Goal: Task Accomplishment & Management: Use online tool/utility

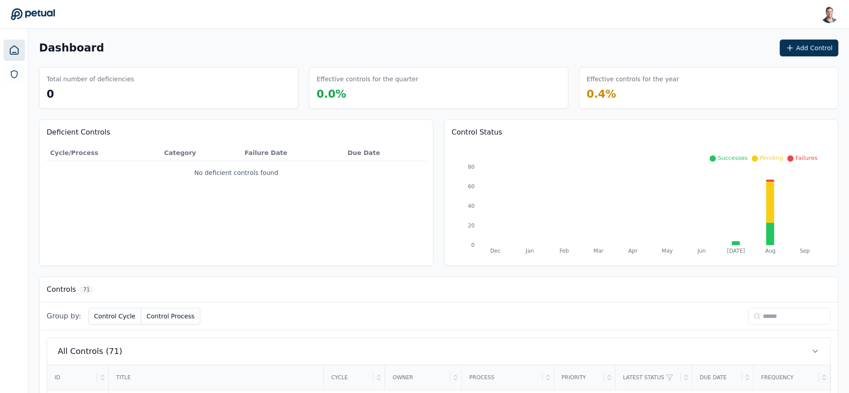
click at [804, 318] on input at bounding box center [789, 316] width 83 height 17
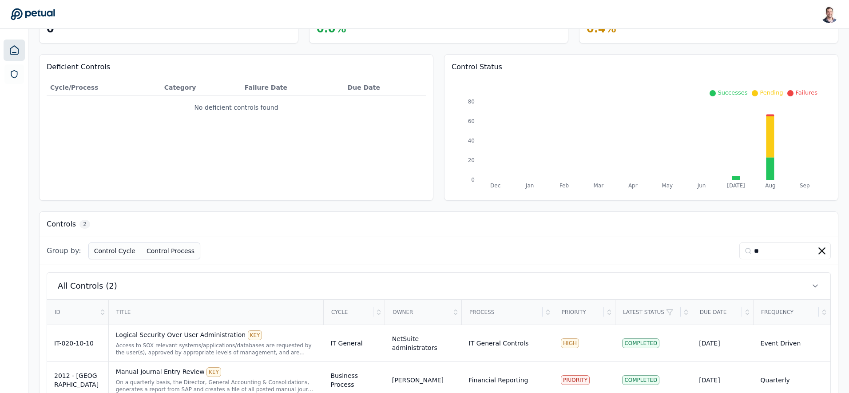
scroll to position [90, 0]
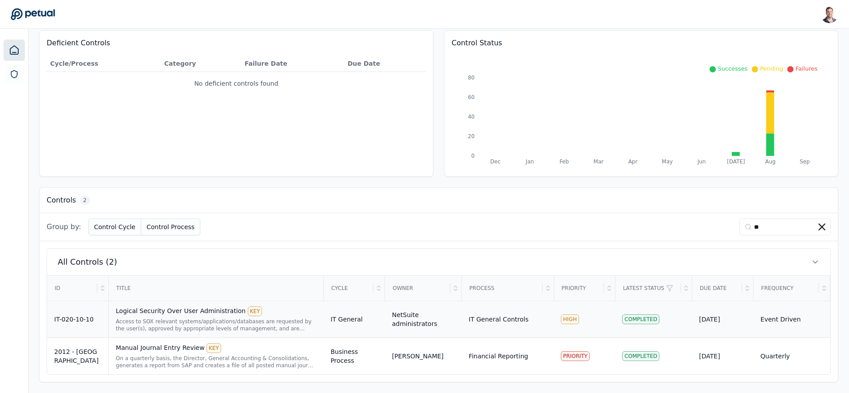
type input "**"
click at [155, 323] on div "Access to SOX relevant systems/applications/databases are requested by the user…" at bounding box center [216, 325] width 201 height 14
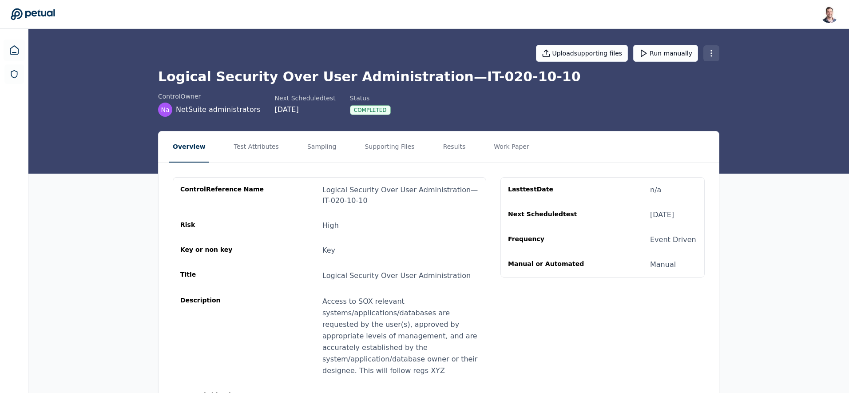
click at [711, 55] on html "Snir Kodesh snir@petual.ai Sign out Upload supporting files Run manually Logica…" at bounding box center [424, 248] width 849 height 497
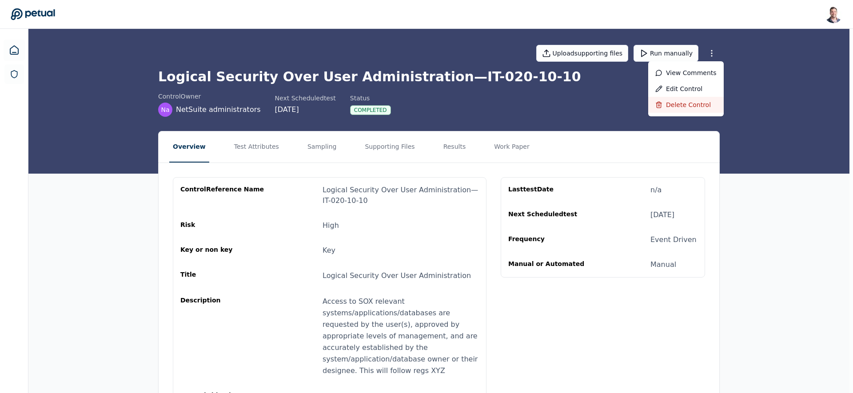
click at [684, 101] on div "Delete control" at bounding box center [686, 105] width 76 height 16
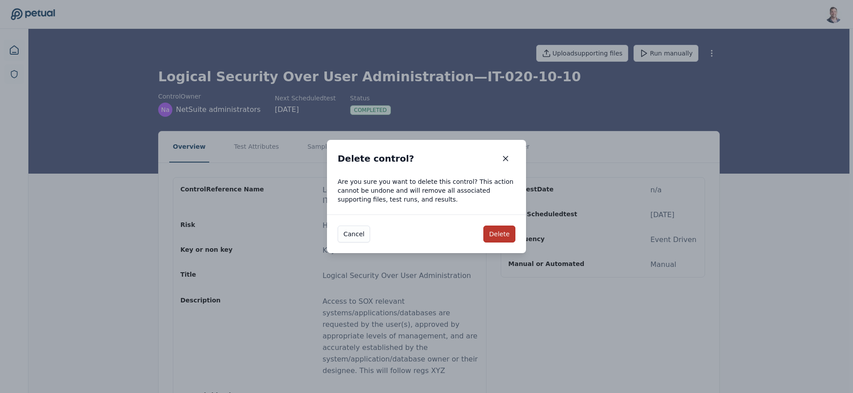
click at [498, 237] on button "Delete" at bounding box center [499, 234] width 32 height 17
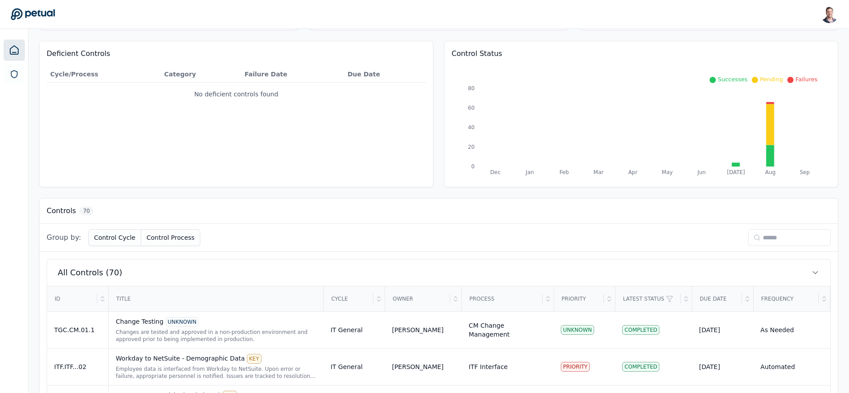
scroll to position [103, 0]
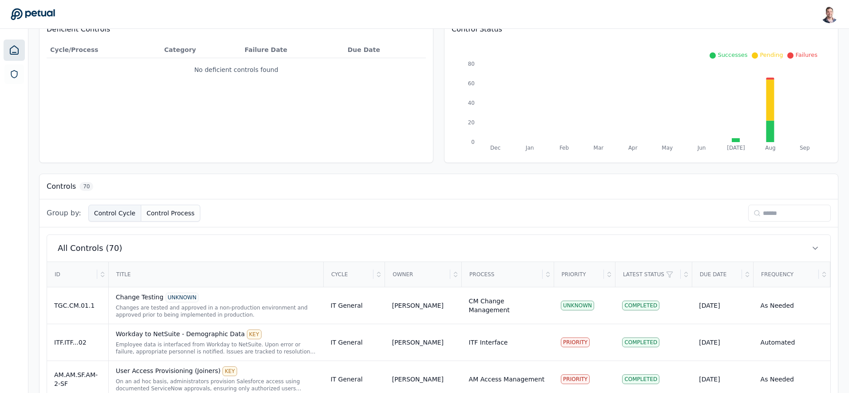
click at [102, 213] on button "Control Cycle" at bounding box center [114, 213] width 53 height 17
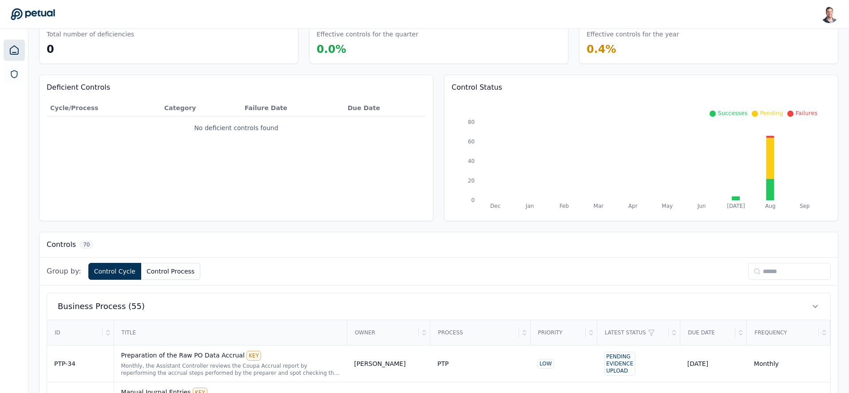
scroll to position [0, 0]
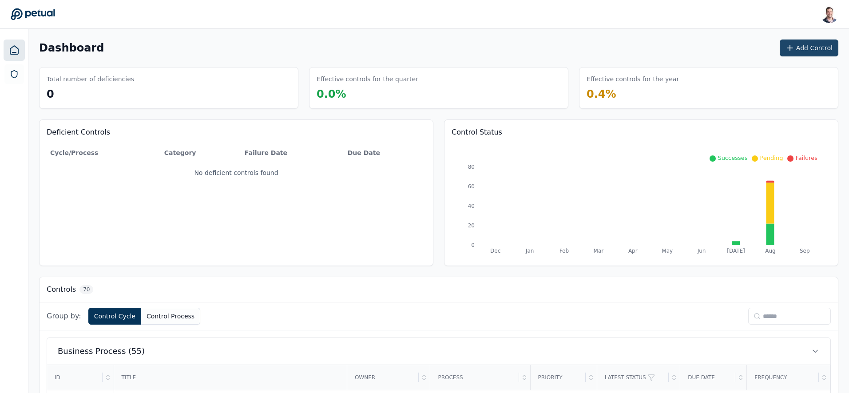
click at [812, 47] on button "Add Control" at bounding box center [809, 48] width 59 height 17
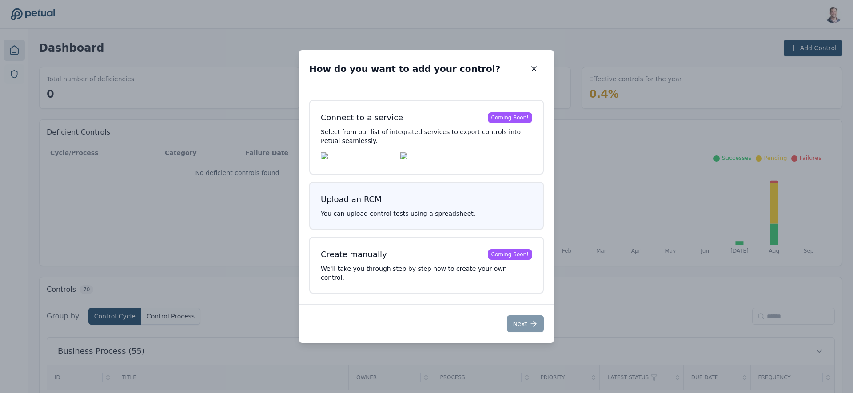
click at [367, 205] on div "Upload an RCM" at bounding box center [351, 199] width 61 height 12
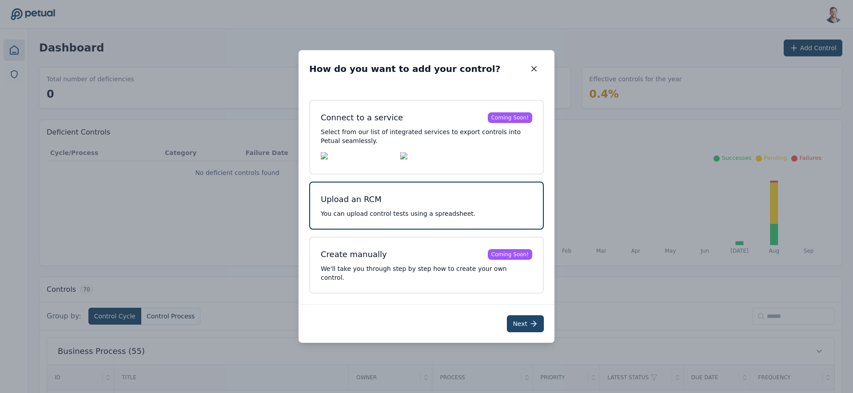
click at [518, 322] on button "Next" at bounding box center [525, 323] width 37 height 17
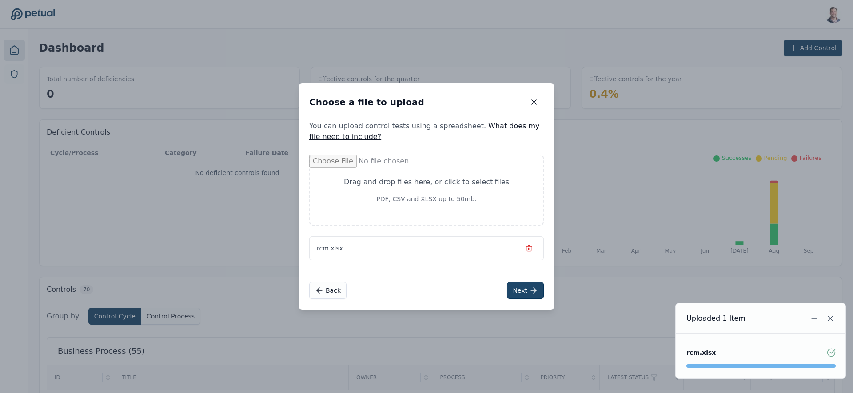
click at [525, 290] on button "Next" at bounding box center [525, 290] width 37 height 17
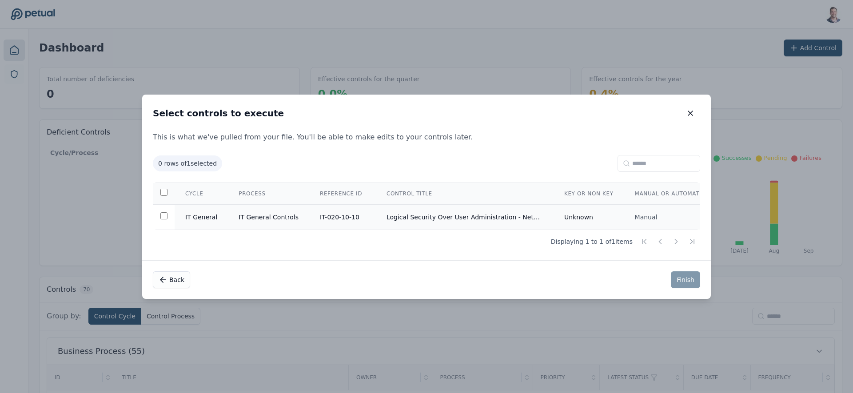
click at [466, 214] on td "Logical Security Over User Administration - NetSuite" at bounding box center [465, 216] width 178 height 25
click at [690, 284] on button "Finish" at bounding box center [685, 279] width 29 height 17
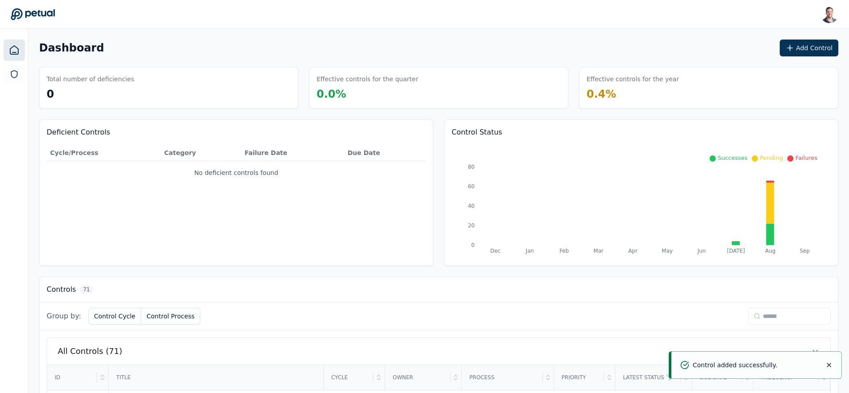
click at [777, 320] on input at bounding box center [789, 316] width 83 height 17
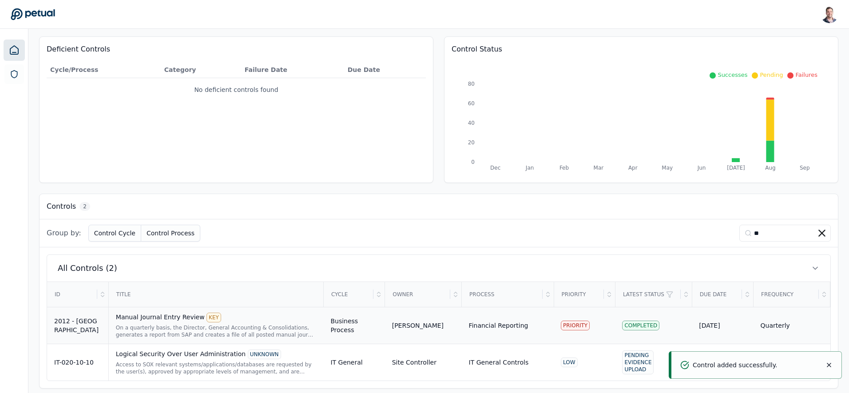
scroll to position [90, 0]
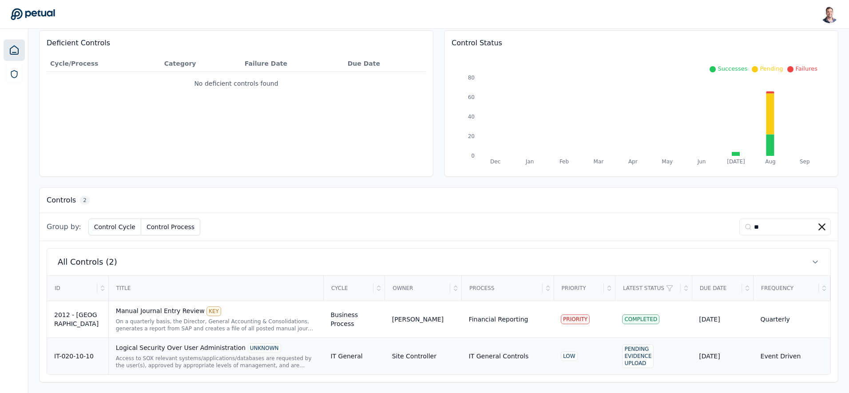
type input "**"
click at [161, 360] on div "Access to SOX relevant systems/applications/databases are requested by the user…" at bounding box center [216, 362] width 201 height 14
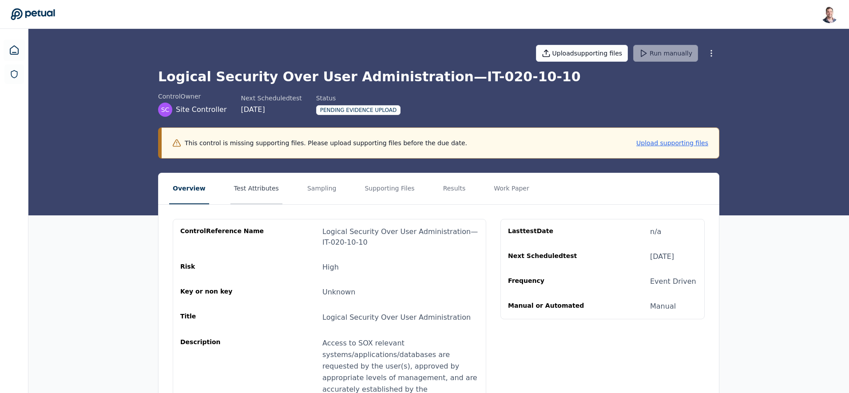
click at [256, 199] on button "Test Attributes" at bounding box center [257, 188] width 52 height 31
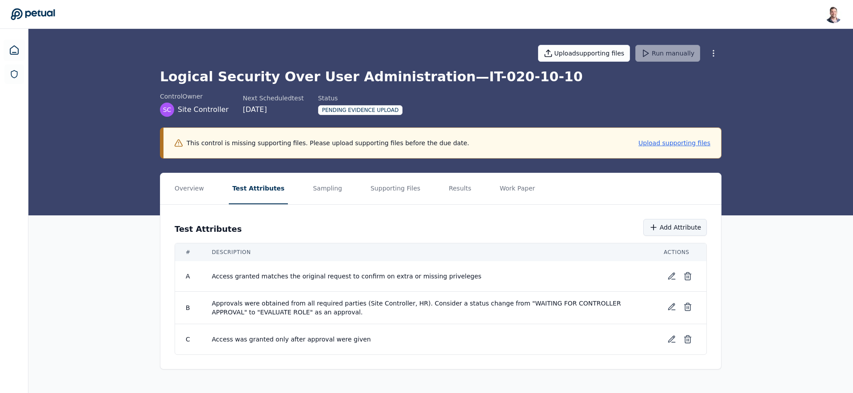
click at [664, 229] on button "Add Attribute" at bounding box center [675, 227] width 64 height 17
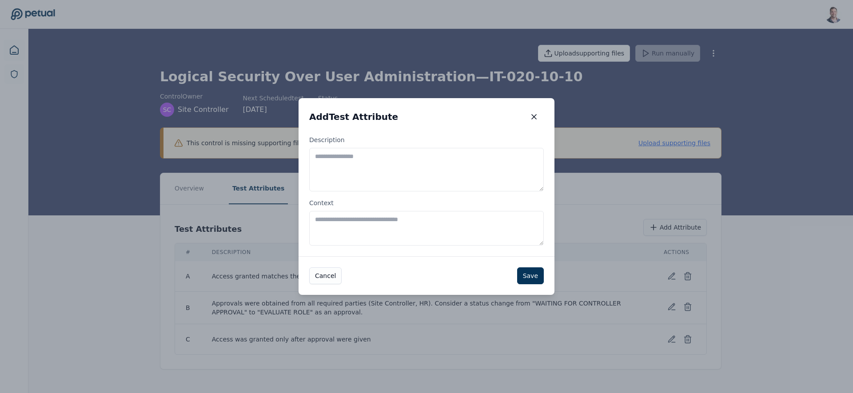
click at [384, 179] on textarea "Description" at bounding box center [426, 170] width 235 height 44
type textarea "**********"
click at [522, 281] on button "Save" at bounding box center [530, 275] width 27 height 17
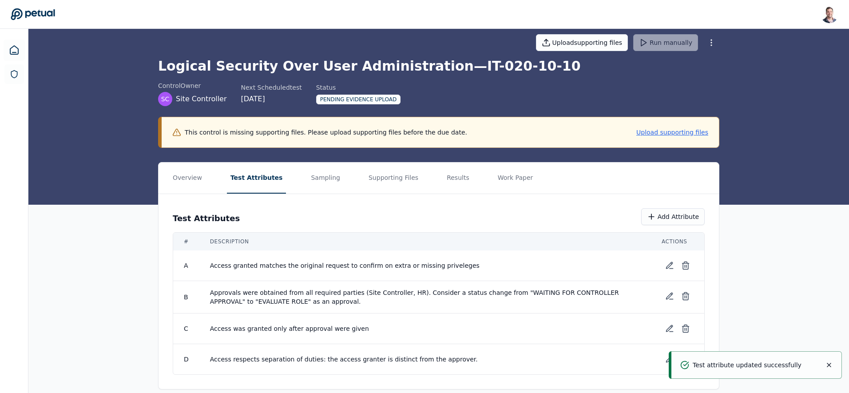
scroll to position [21, 0]
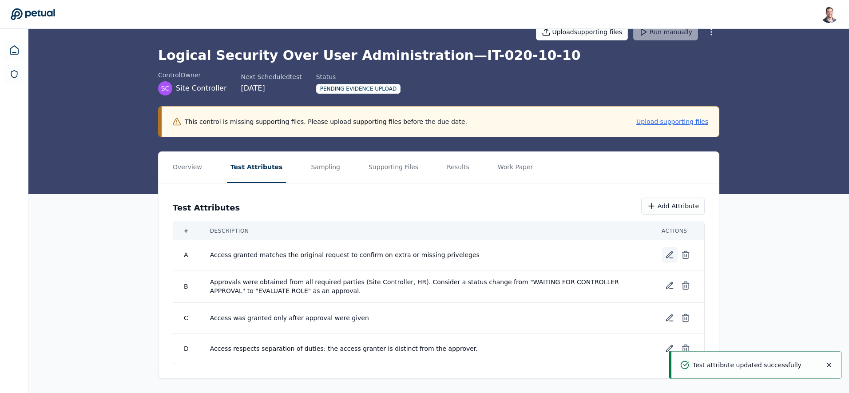
click at [667, 255] on icon at bounding box center [670, 255] width 6 height 6
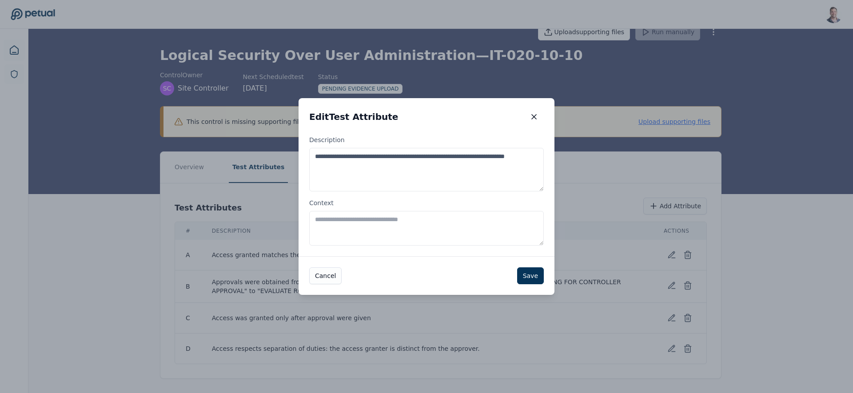
click at [445, 228] on textarea "Context" at bounding box center [426, 228] width 235 height 35
click at [536, 111] on button "button" at bounding box center [534, 117] width 20 height 16
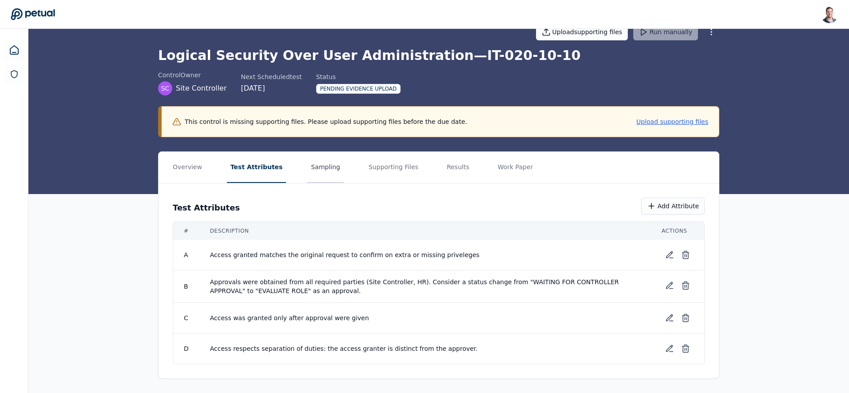
click at [311, 164] on button "Sampling" at bounding box center [325, 167] width 36 height 31
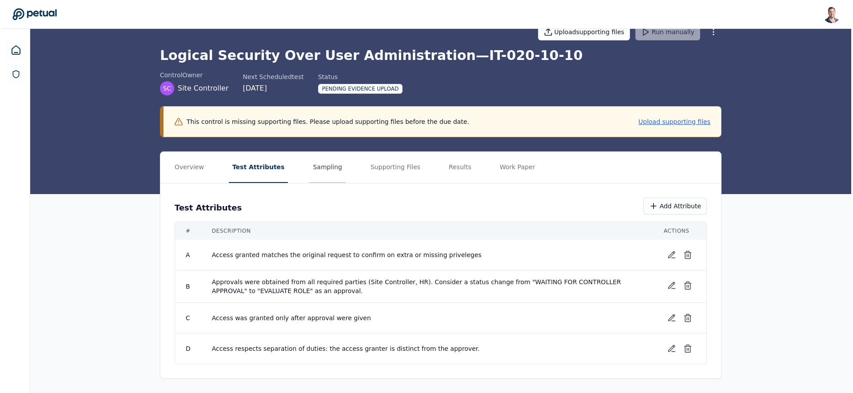
scroll to position [0, 0]
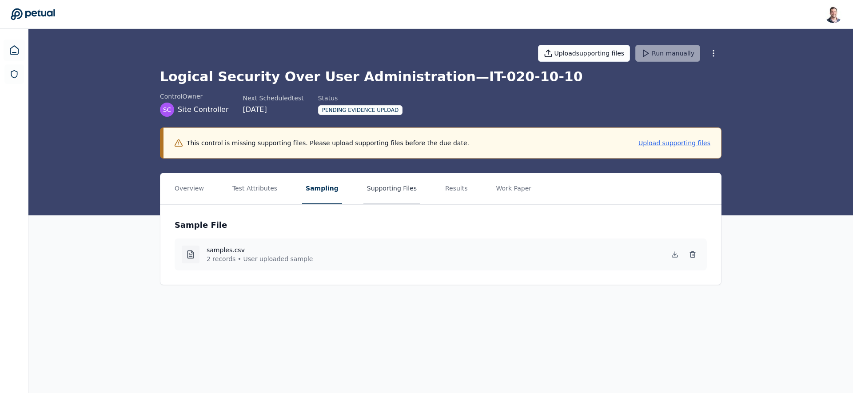
click at [392, 201] on button "Supporting Files" at bounding box center [391, 188] width 57 height 31
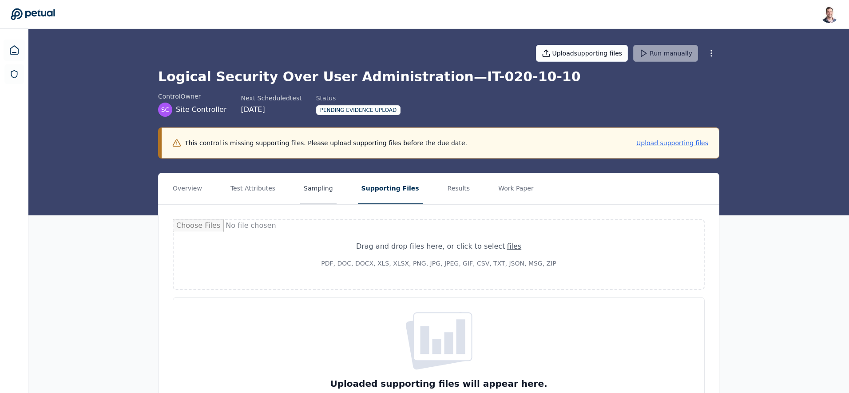
click at [303, 190] on button "Sampling" at bounding box center [318, 188] width 36 height 31
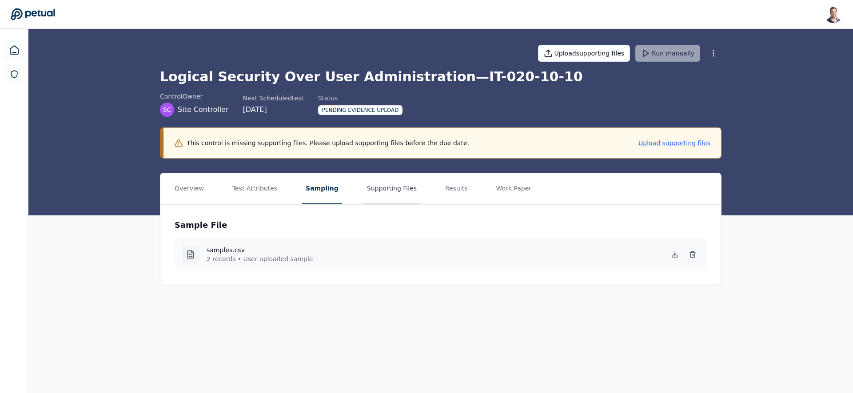
click at [376, 188] on button "Supporting Files" at bounding box center [391, 188] width 57 height 31
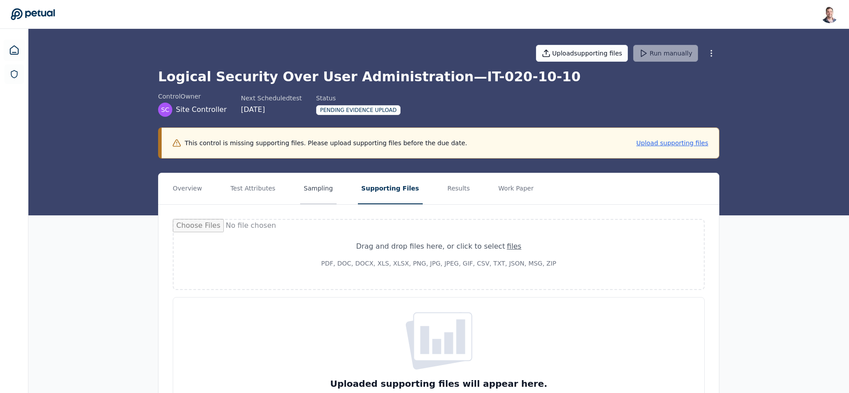
click at [327, 194] on button "Sampling" at bounding box center [318, 188] width 36 height 31
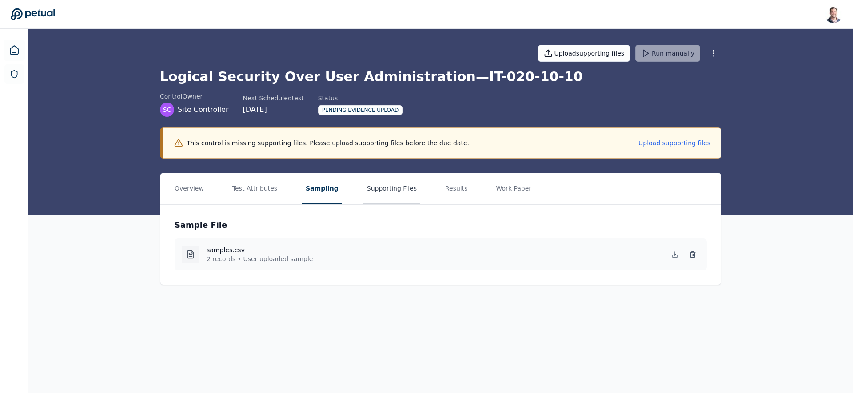
click at [386, 192] on button "Supporting Files" at bounding box center [391, 188] width 57 height 31
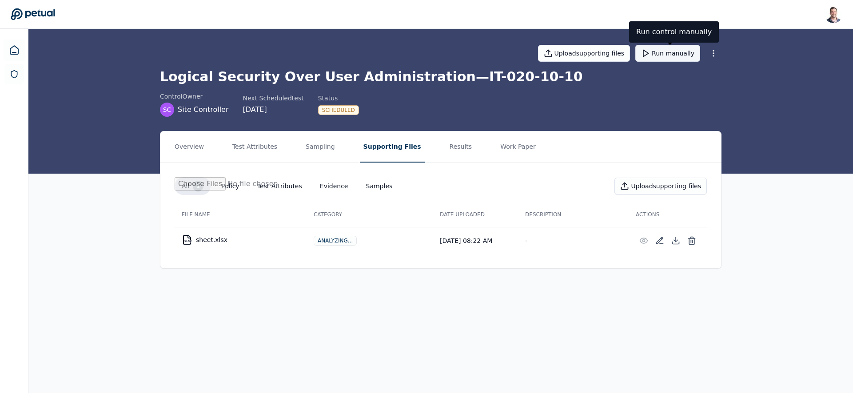
click at [686, 51] on button "Run manually" at bounding box center [667, 53] width 65 height 17
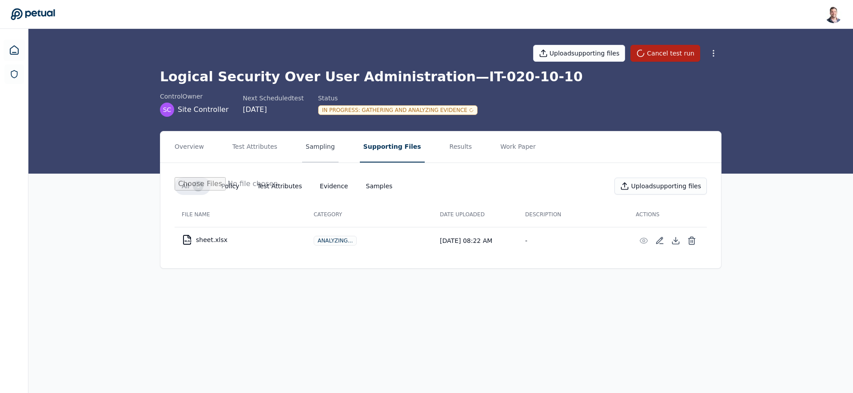
click at [323, 146] on button "Sampling" at bounding box center [320, 146] width 36 height 31
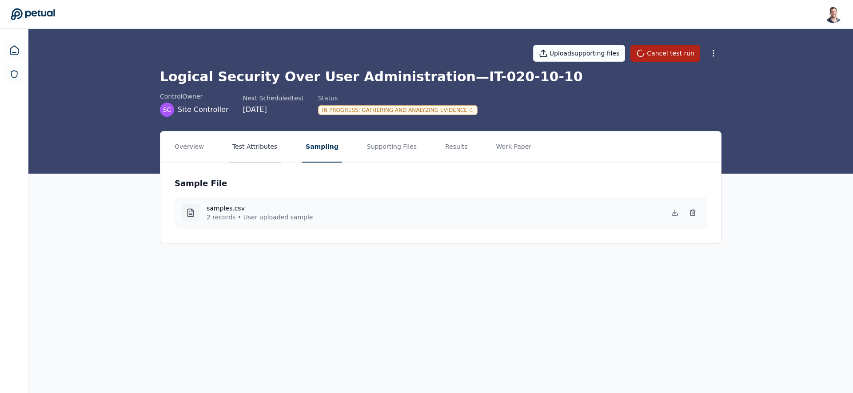
click at [265, 150] on button "Test Attributes" at bounding box center [255, 146] width 52 height 31
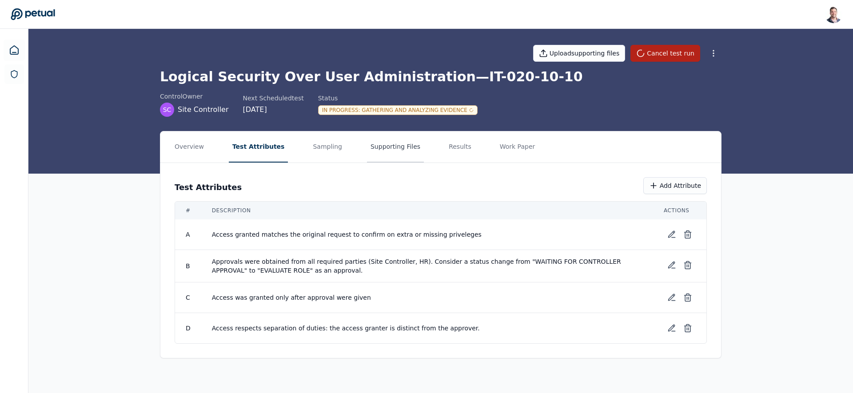
click at [393, 145] on button "Supporting Files" at bounding box center [395, 146] width 57 height 31
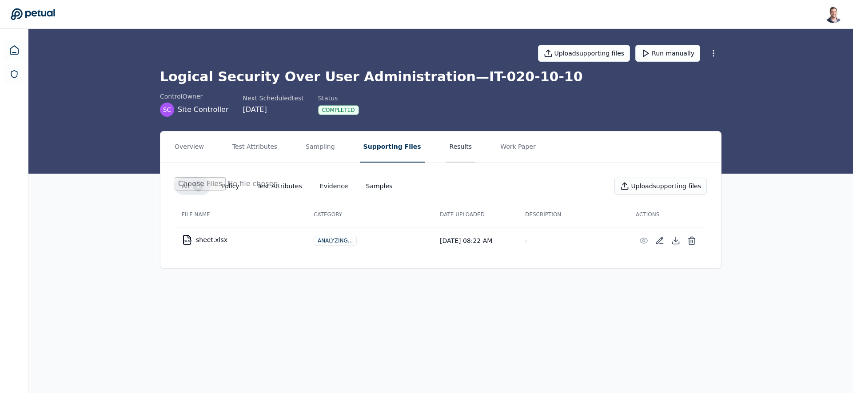
click at [446, 148] on button "Results" at bounding box center [461, 146] width 30 height 31
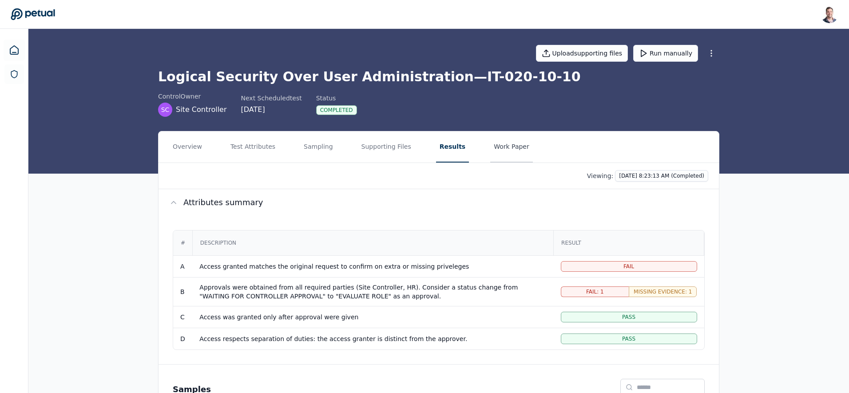
click at [498, 147] on button "Work Paper" at bounding box center [511, 146] width 43 height 31
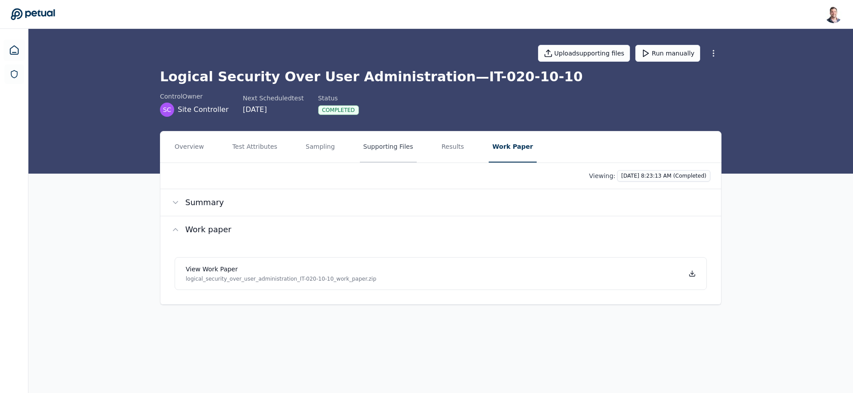
click at [382, 151] on button "Supporting Files" at bounding box center [388, 146] width 57 height 31
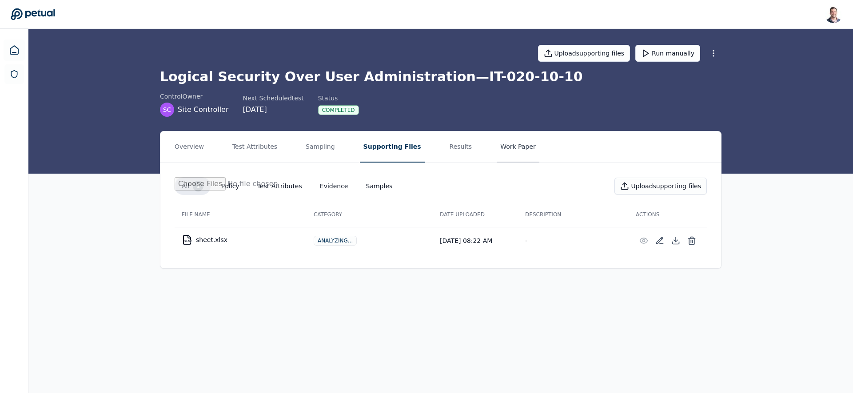
click at [499, 145] on button "Work Paper" at bounding box center [518, 146] width 43 height 31
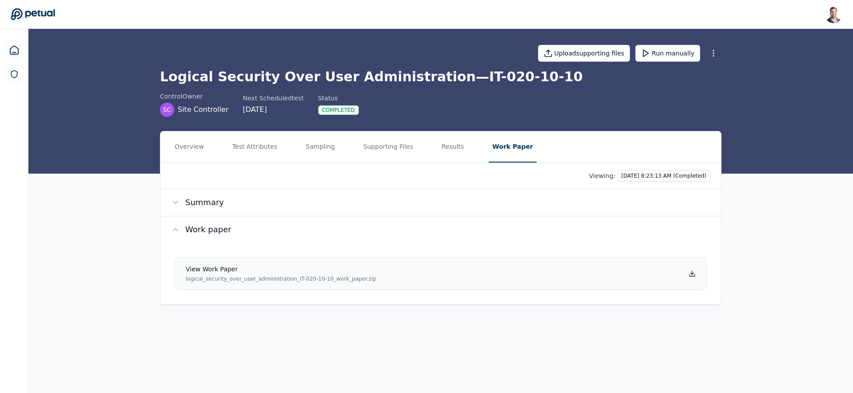
click at [692, 274] on icon at bounding box center [692, 273] width 3 height 1
click at [446, 146] on button "Results" at bounding box center [453, 146] width 30 height 31
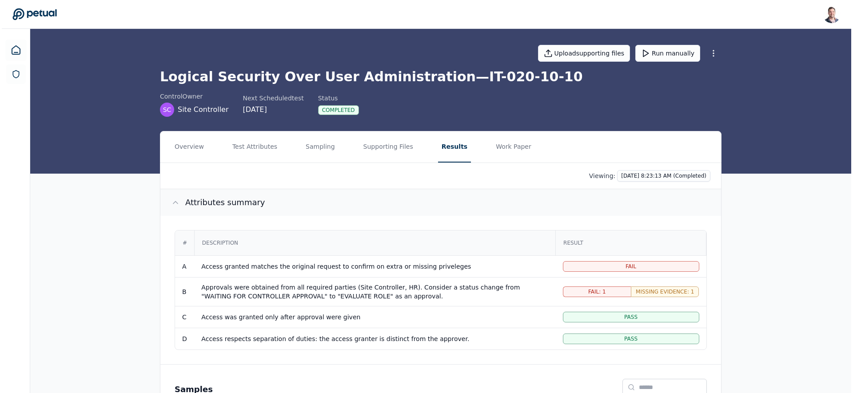
scroll to position [122, 0]
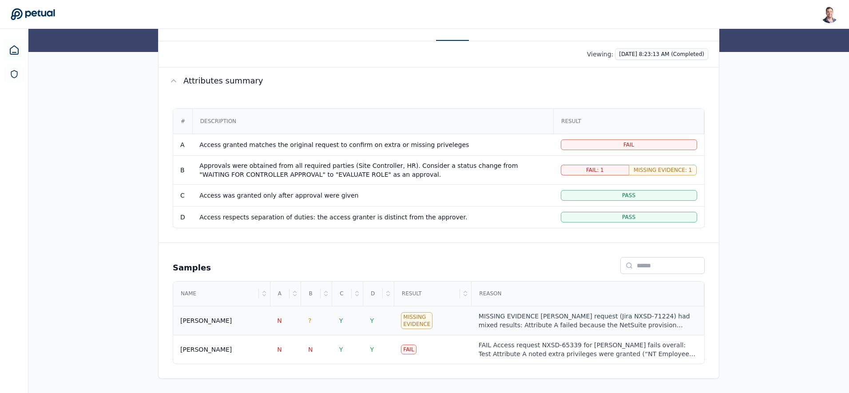
drag, startPoint x: 505, startPoint y: 325, endPoint x: 489, endPoint y: 325, distance: 16.4
click at [505, 325] on div "MISSING EVIDENCE [PERSON_NAME] request (Jira NXSD-71224) had mixed results: Att…" at bounding box center [588, 321] width 219 height 18
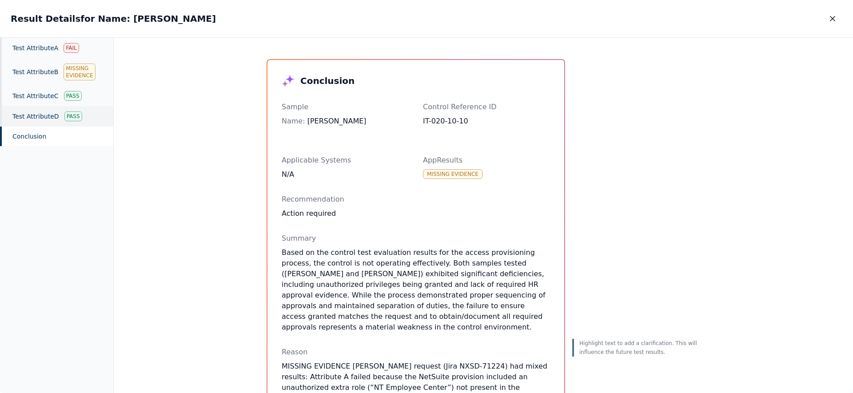
click at [41, 119] on div "Test Attribute D Pass" at bounding box center [56, 116] width 113 height 20
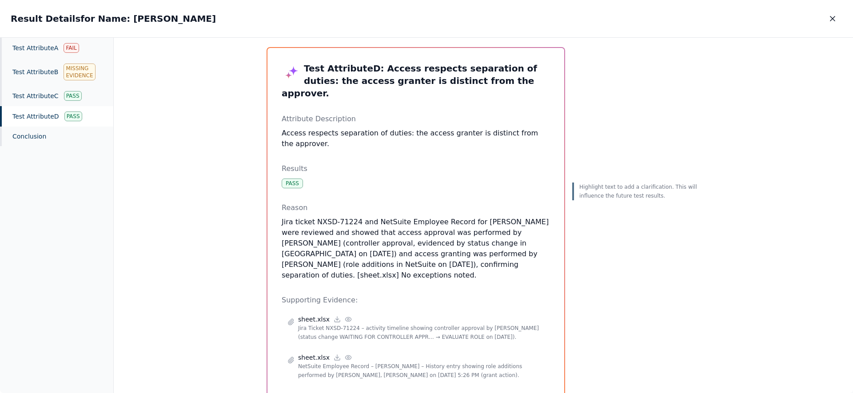
scroll to position [41, 0]
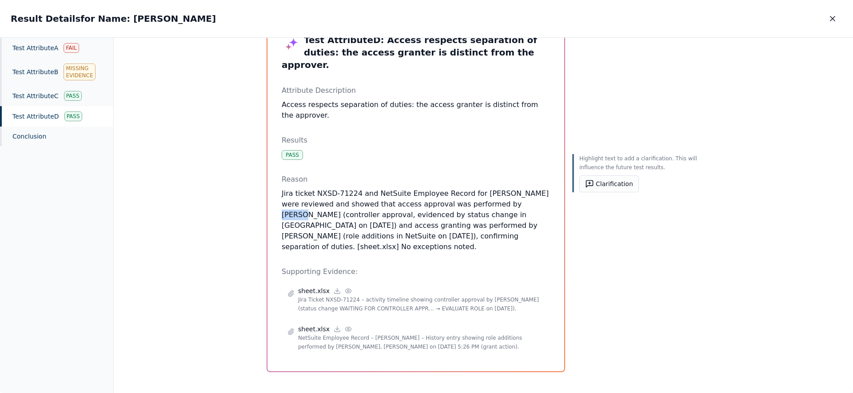
drag, startPoint x: 481, startPoint y: 192, endPoint x: 513, endPoint y: 211, distance: 36.8
click at [516, 190] on p "Jira ticket NXSD-71224 and NetSuite Employee Record for [PERSON_NAME] were revi…" at bounding box center [416, 220] width 268 height 64
drag, startPoint x: 334, startPoint y: 204, endPoint x: 474, endPoint y: 205, distance: 139.9
click at [475, 203] on p "Jira ticket NXSD-71224 and NetSuite Employee Record for [PERSON_NAME] were revi…" at bounding box center [416, 220] width 268 height 64
drag, startPoint x: 449, startPoint y: 212, endPoint x: 505, endPoint y: 212, distance: 55.5
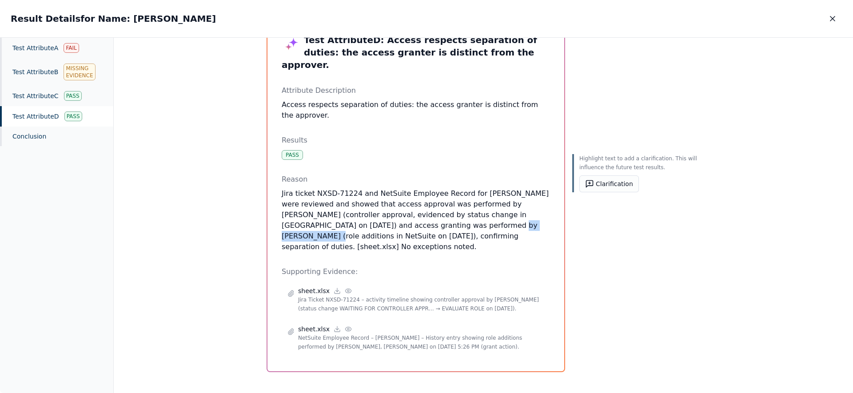
click at [505, 212] on p "Jira ticket NXSD-71224 and NetSuite Employee Record for [PERSON_NAME] were revi…" at bounding box center [416, 220] width 268 height 64
click at [430, 231] on p "Jira ticket NXSD-71224 and NetSuite Employee Record for [PERSON_NAME] were revi…" at bounding box center [416, 220] width 268 height 64
drag, startPoint x: 356, startPoint y: 225, endPoint x: 277, endPoint y: 228, distance: 78.7
click at [279, 228] on div "Test Attribute D : Access respects separation of duties: the access granter is …" at bounding box center [415, 196] width 297 height 352
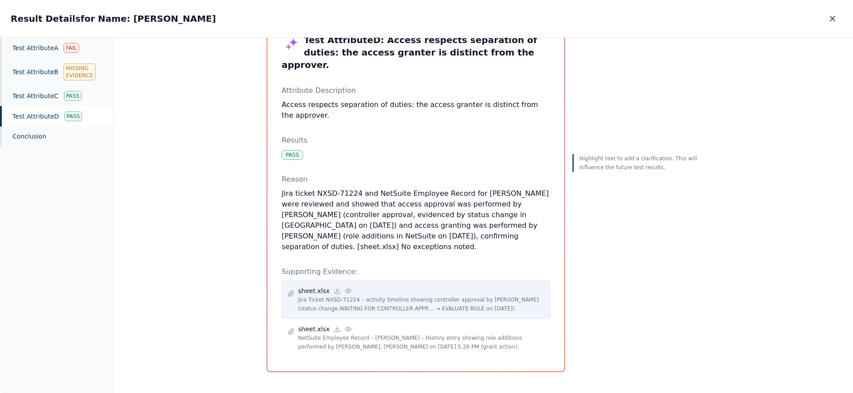
click at [345, 287] on icon at bounding box center [348, 290] width 7 height 7
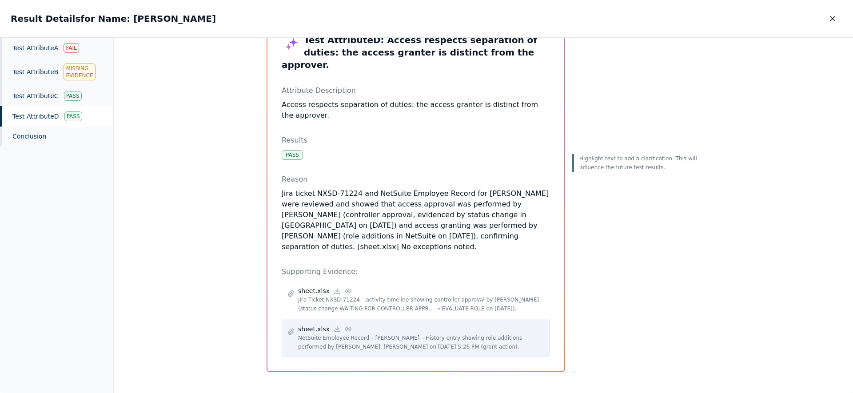
click at [345, 326] on icon at bounding box center [348, 329] width 7 height 7
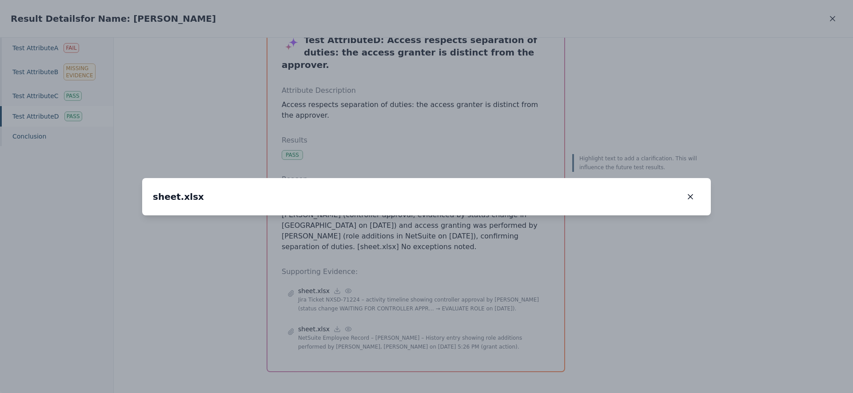
drag, startPoint x: 381, startPoint y: 286, endPoint x: 382, endPoint y: 255, distance: 30.7
click at [471, 89] on img at bounding box center [471, 89] width 0 height 0
drag, startPoint x: 378, startPoint y: 255, endPoint x: 430, endPoint y: 133, distance: 132.8
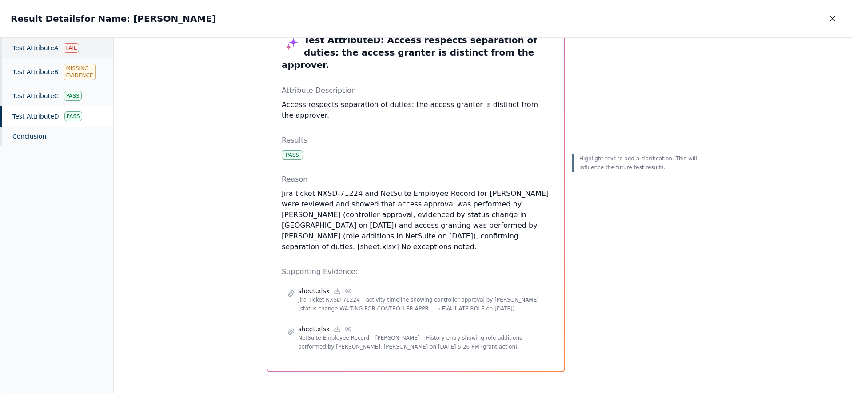
click at [28, 48] on div "Test Attribute A Fail" at bounding box center [56, 48] width 113 height 20
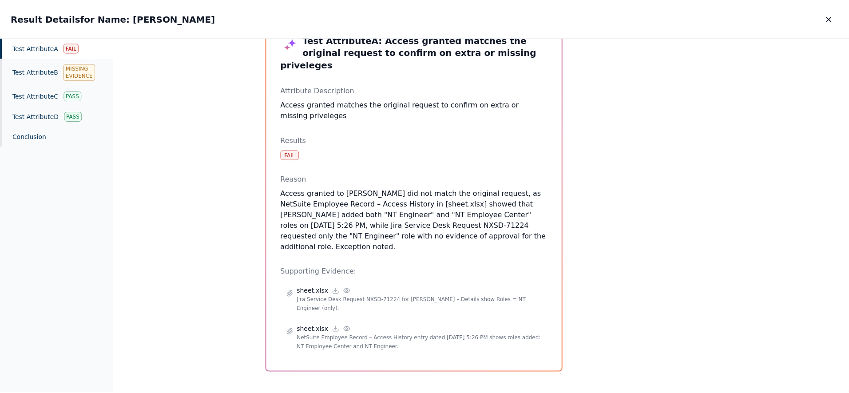
scroll to position [21, 0]
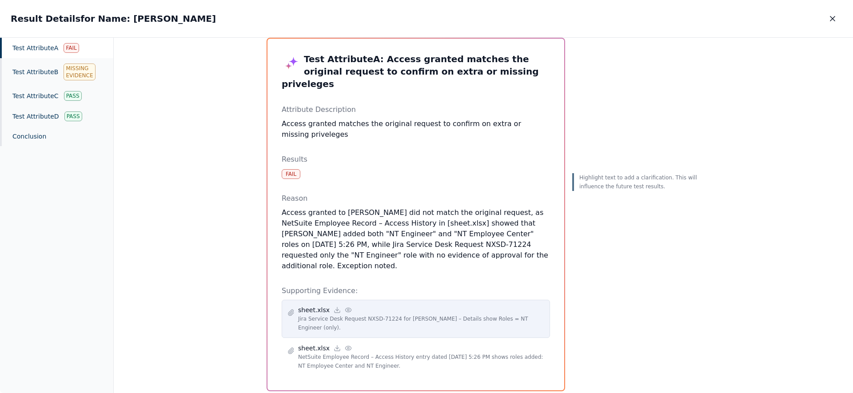
click at [346, 308] on icon at bounding box center [348, 310] width 6 height 4
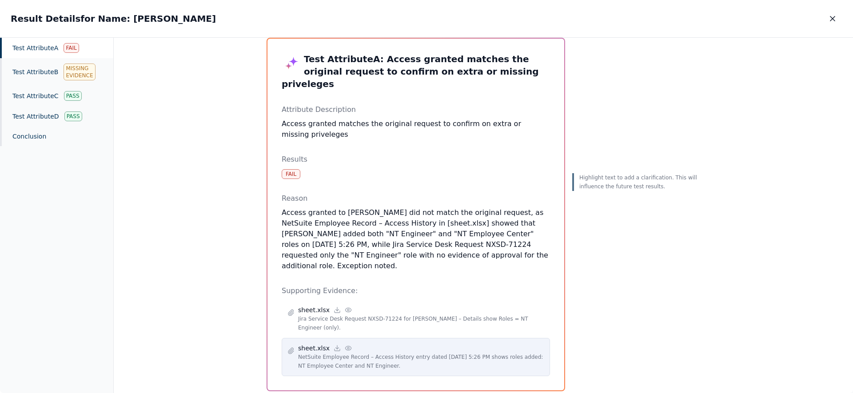
click at [347, 345] on icon at bounding box center [348, 348] width 7 height 7
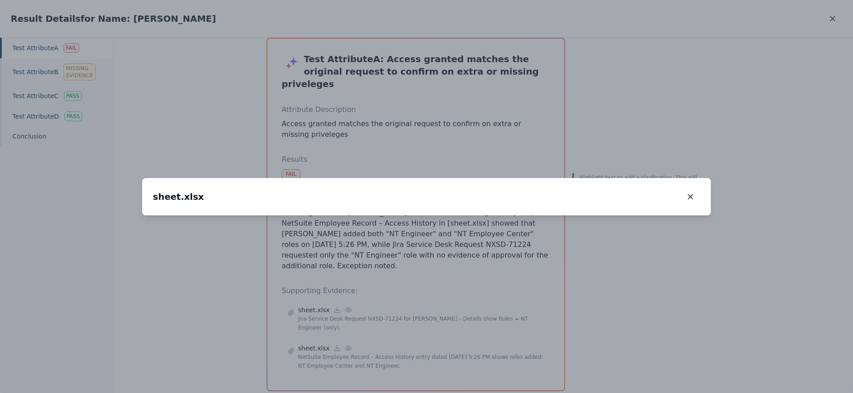
drag, startPoint x: 474, startPoint y: 195, endPoint x: 476, endPoint y: 76, distance: 118.6
click at [422, 100] on img at bounding box center [422, 100] width 0 height 0
drag, startPoint x: 354, startPoint y: 286, endPoint x: 324, endPoint y: 253, distance: 44.9
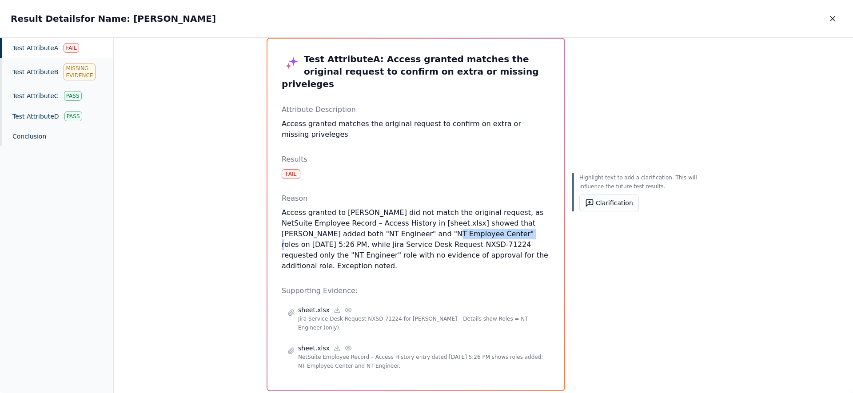
drag, startPoint x: 380, startPoint y: 222, endPoint x: 453, endPoint y: 221, distance: 72.4
click at [453, 221] on p "Access granted to [PERSON_NAME] did not match the original request, as NetSuite…" at bounding box center [416, 239] width 268 height 64
click at [610, 206] on button "Clarification" at bounding box center [609, 203] width 60 height 17
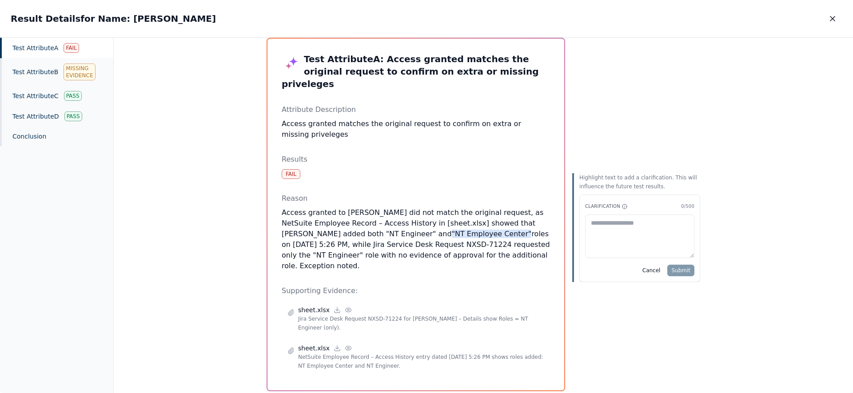
click at [638, 231] on textarea at bounding box center [639, 237] width 109 height 44
type textarea "**********"
click at [681, 272] on button "Submit" at bounding box center [680, 271] width 27 height 12
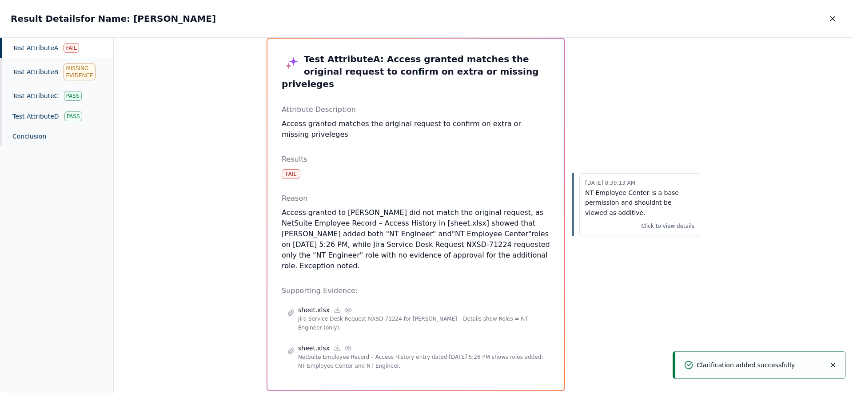
click at [831, 18] on icon "button" at bounding box center [832, 18] width 9 height 9
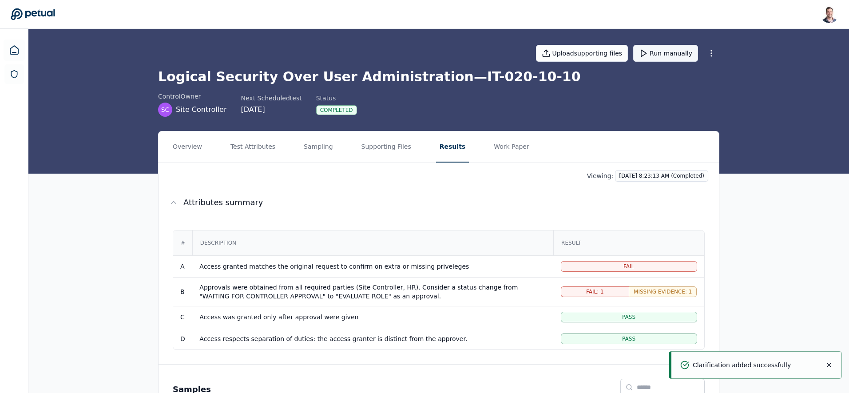
click at [662, 54] on button "Run manually" at bounding box center [665, 53] width 65 height 17
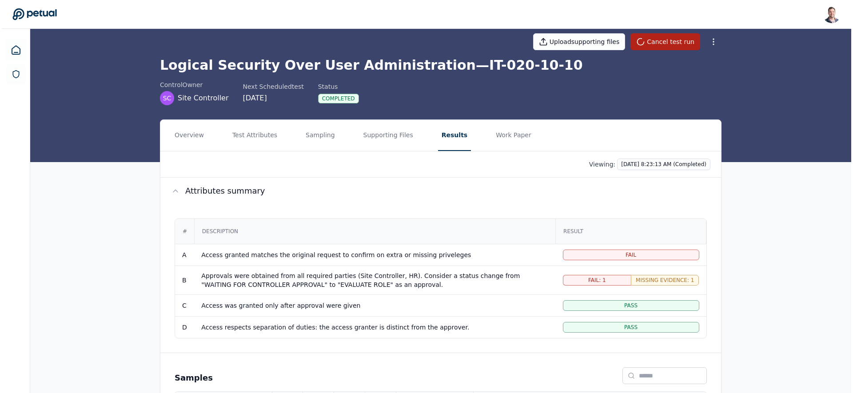
scroll to position [122, 0]
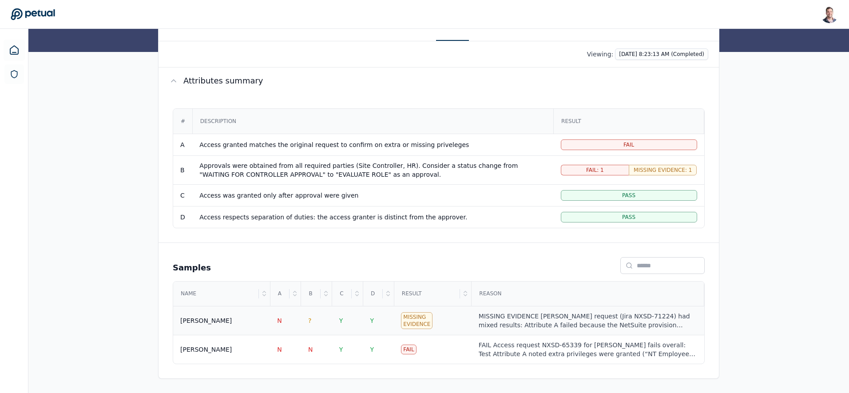
click at [531, 317] on div "MISSING EVIDENCE [PERSON_NAME] request (Jira NXSD-71224) had mixed results: Att…" at bounding box center [588, 321] width 219 height 18
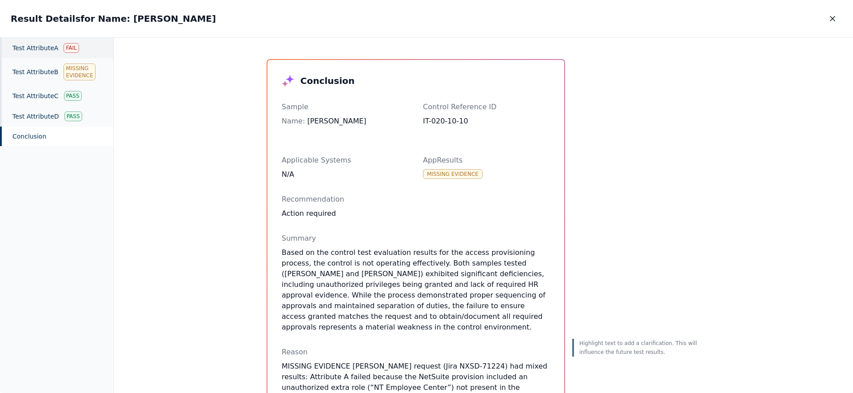
click at [57, 49] on div "Test Attribute A Fail" at bounding box center [56, 48] width 113 height 20
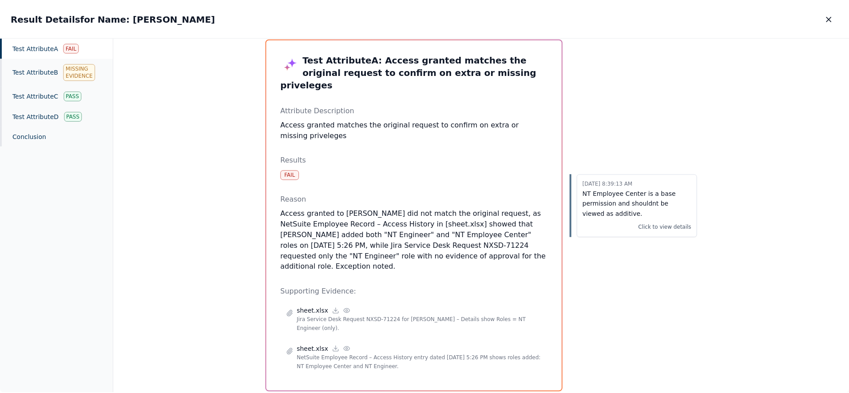
scroll to position [21, 0]
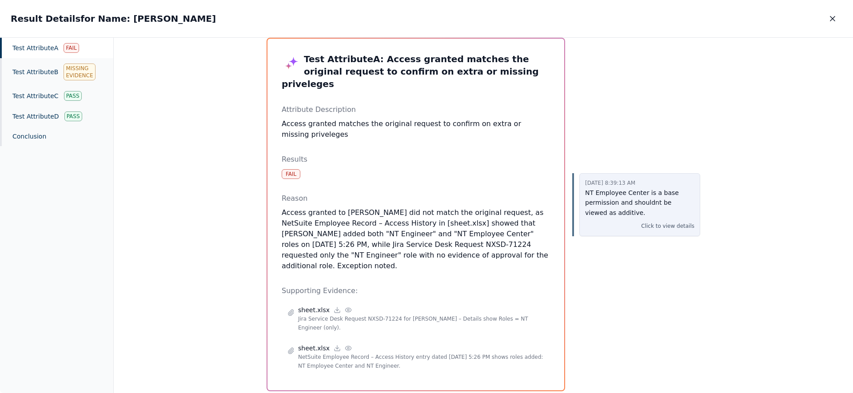
click at [636, 198] on p "NT Employee Center is a base permission and shouldnt be viewed as additive." at bounding box center [639, 203] width 109 height 30
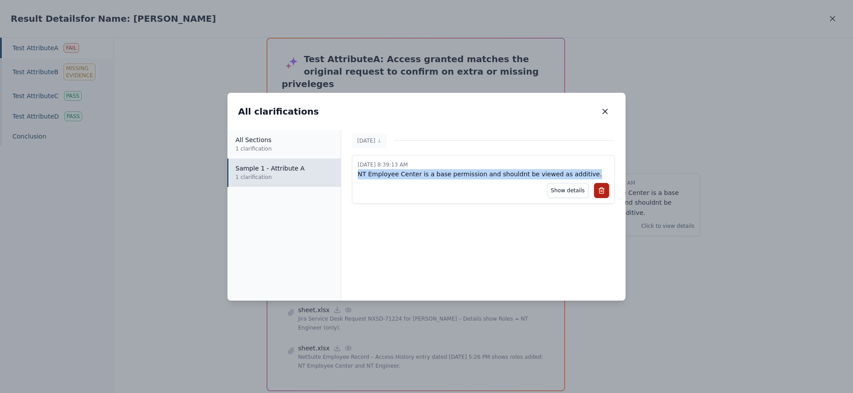
drag, startPoint x: 359, startPoint y: 177, endPoint x: 600, endPoint y: 170, distance: 240.9
click at [609, 169] on div "[DATE] 8:39:13 AM NT Employee Center is a base permission and shouldnt be viewe…" at bounding box center [483, 179] width 263 height 49
click at [604, 111] on icon "button" at bounding box center [605, 111] width 4 height 4
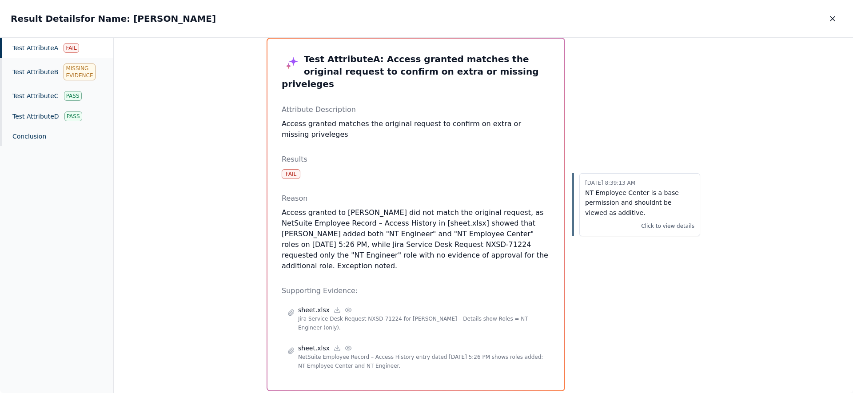
click at [828, 21] on icon "button" at bounding box center [832, 18] width 9 height 9
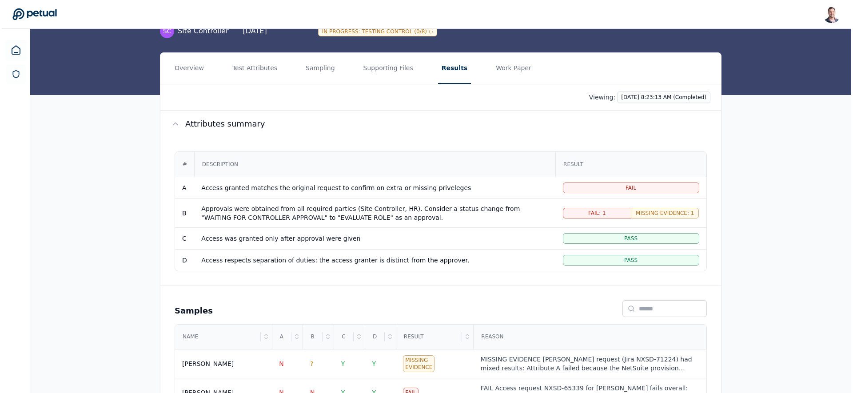
scroll to position [122, 0]
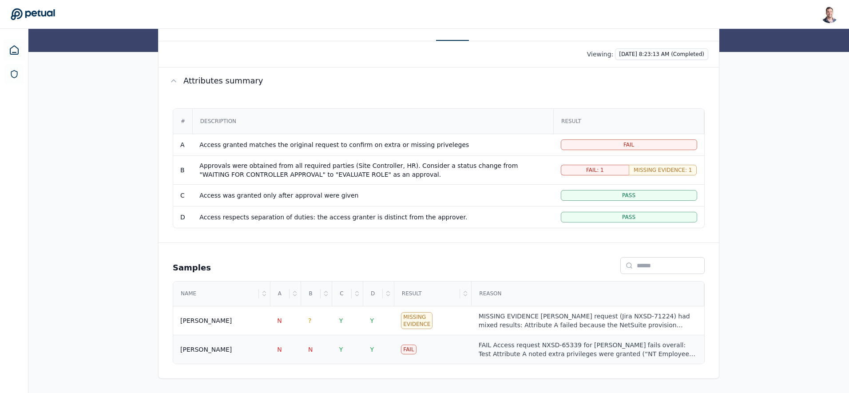
click at [582, 353] on div "FAIL Access request NXSD-65339 for [PERSON_NAME] fails overall: Test Attribute …" at bounding box center [588, 350] width 219 height 18
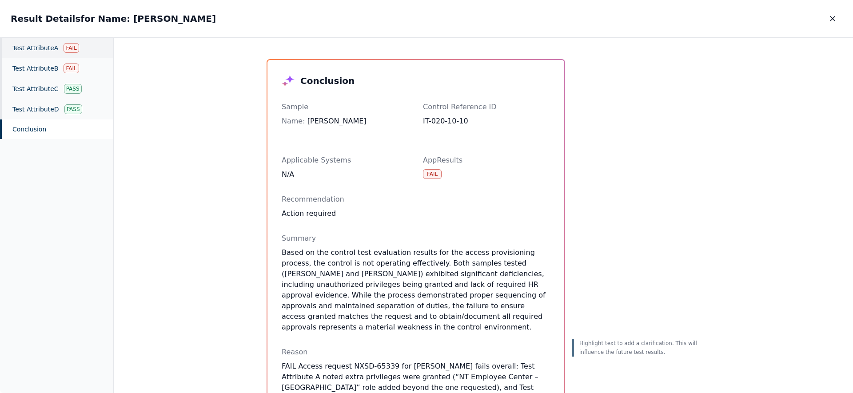
click at [61, 52] on div "Test Attribute A Fail" at bounding box center [56, 48] width 113 height 20
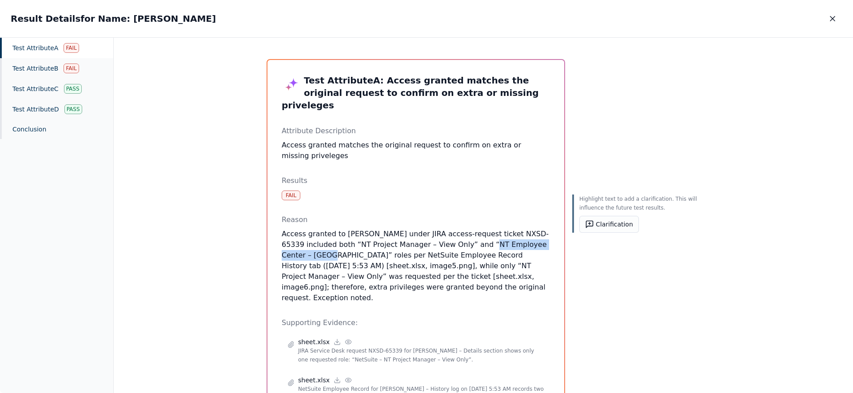
drag, startPoint x: 478, startPoint y: 233, endPoint x: 301, endPoint y: 244, distance: 177.6
click at [302, 243] on p "Access granted to [PERSON_NAME] under JIRA access-request ticket NXSD-65339 inc…" at bounding box center [416, 266] width 268 height 75
click at [830, 17] on icon "button" at bounding box center [832, 18] width 9 height 9
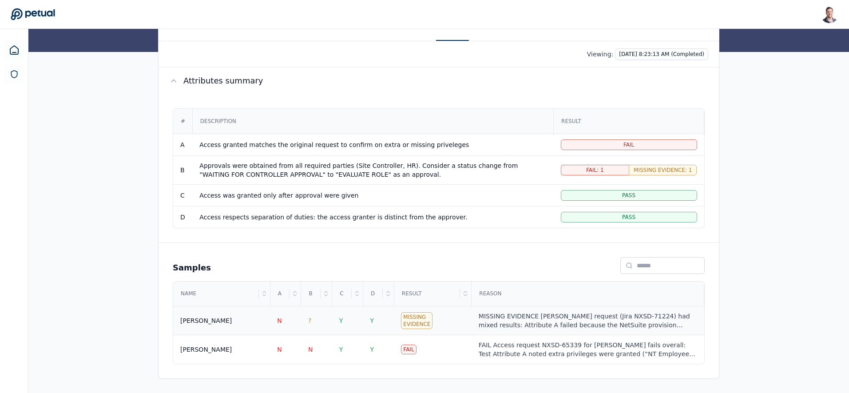
click at [528, 325] on div "MISSING EVIDENCE [PERSON_NAME] request (Jira NXSD-71224) had mixed results: Att…" at bounding box center [588, 321] width 219 height 18
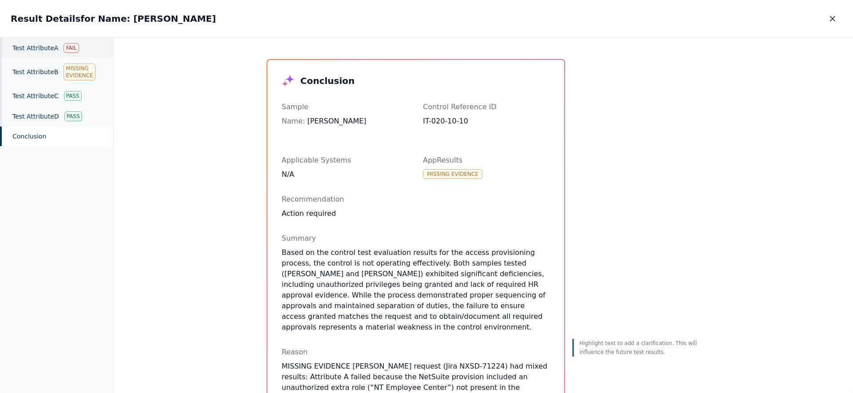
click at [40, 50] on div "Test Attribute A Fail" at bounding box center [56, 48] width 113 height 20
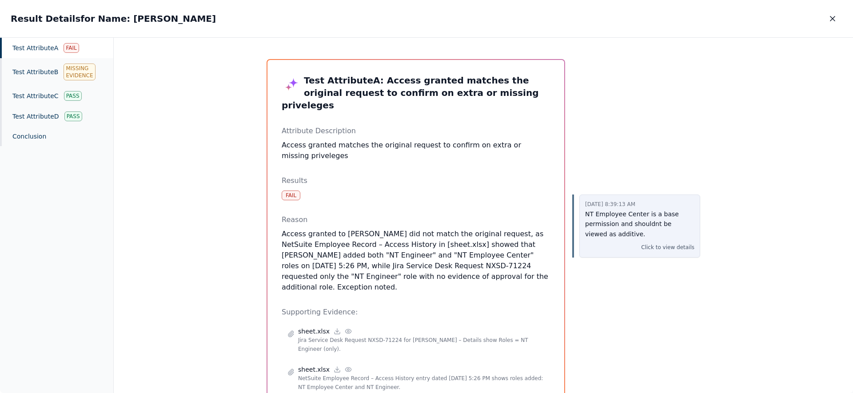
click at [645, 220] on p "NT Employee Center is a base permission and shouldnt be viewed as additive." at bounding box center [639, 224] width 109 height 30
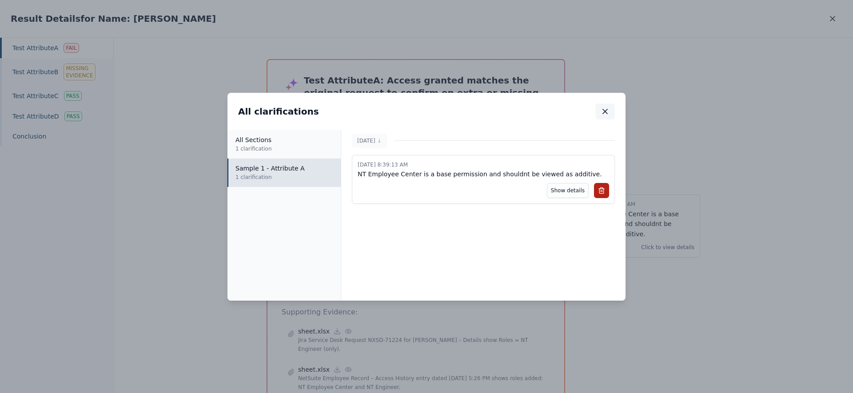
click at [604, 111] on icon "button" at bounding box center [605, 111] width 4 height 4
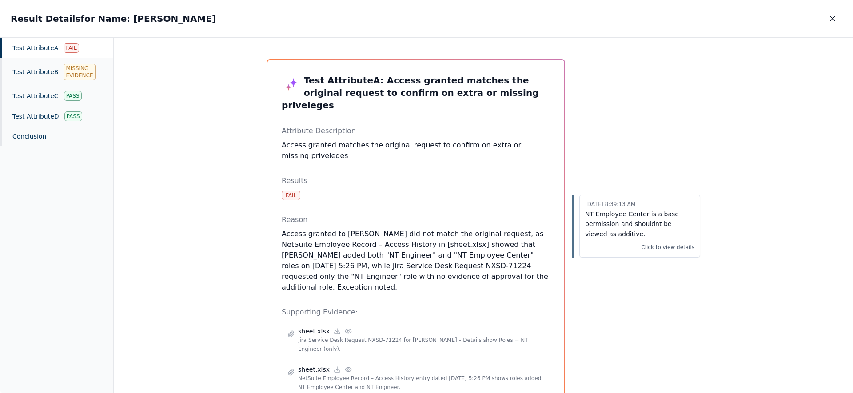
scroll to position [21, 0]
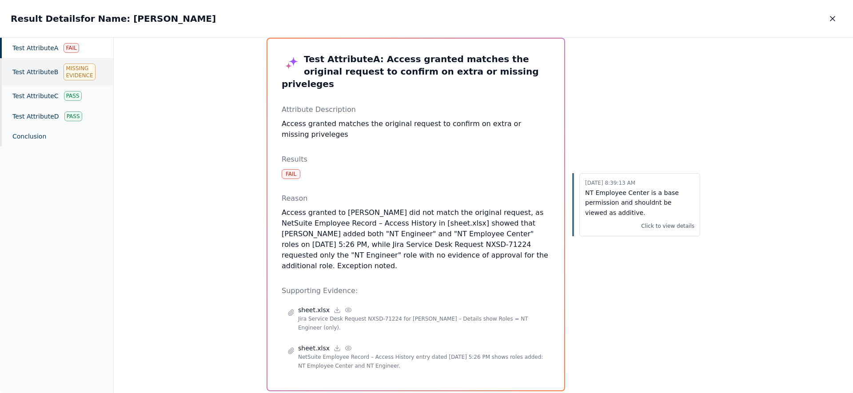
click at [47, 68] on div "Test Attribute B Missing Evidence" at bounding box center [56, 72] width 113 height 28
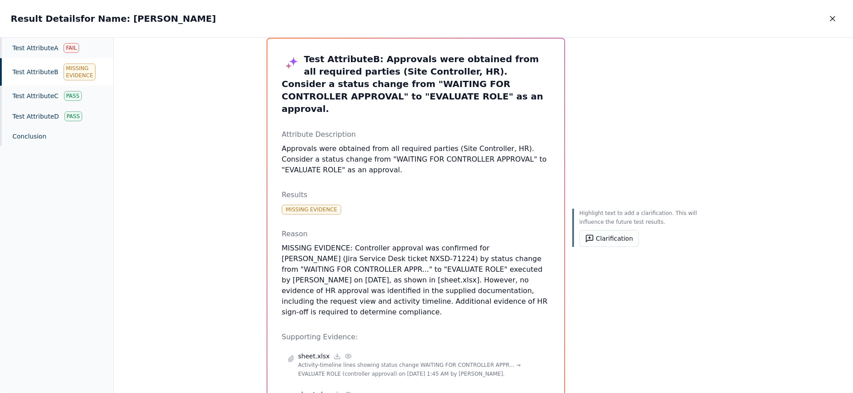
drag, startPoint x: 416, startPoint y: 303, endPoint x: 346, endPoint y: 235, distance: 97.4
click at [347, 243] on p "MISSING EVIDENCE: Controller approval was confirmed for [PERSON_NAME] (Jira Ser…" at bounding box center [416, 280] width 268 height 75
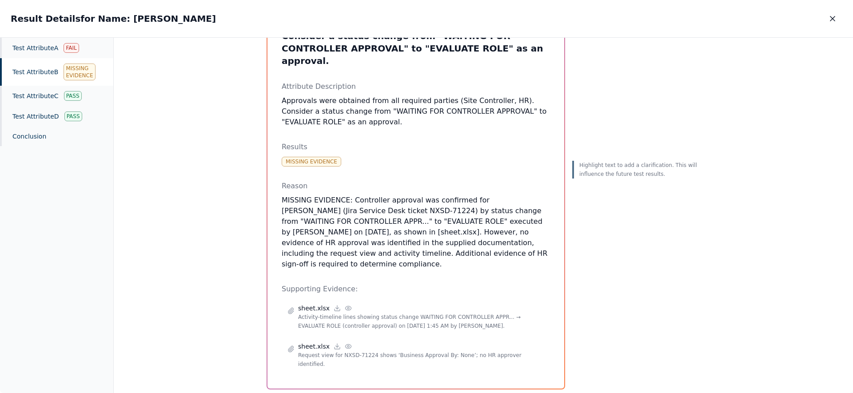
click at [438, 250] on p "MISSING EVIDENCE: Controller approval was confirmed for [PERSON_NAME] (Jira Ser…" at bounding box center [416, 232] width 268 height 75
drag, startPoint x: 420, startPoint y: 253, endPoint x: 370, endPoint y: 235, distance: 53.2
click at [370, 235] on p "MISSING EVIDENCE: Controller approval was confirmed for [PERSON_NAME] (Jira Ser…" at bounding box center [416, 232] width 268 height 75
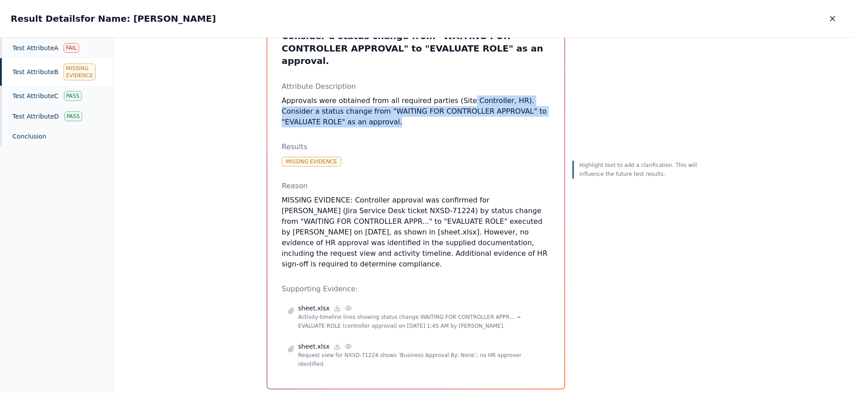
drag, startPoint x: 476, startPoint y: 109, endPoint x: 494, endPoint y: 90, distance: 26.7
click at [481, 96] on p "Approvals were obtained from all required parties (Site Controller, HR). Consid…" at bounding box center [416, 112] width 268 height 32
click at [495, 96] on p "Approvals were obtained from all required parties (Site Controller, HR). Consid…" at bounding box center [416, 112] width 268 height 32
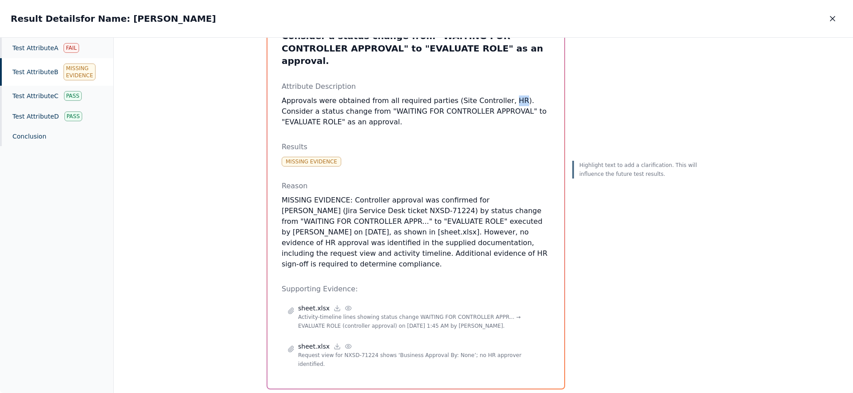
click at [495, 96] on p "Approvals were obtained from all required parties (Site Controller, HR). Consid…" at bounding box center [416, 112] width 268 height 32
click at [381, 250] on p "MISSING EVIDENCE: Controller approval was confirmed for [PERSON_NAME] (Jira Ser…" at bounding box center [416, 232] width 268 height 75
drag, startPoint x: 390, startPoint y: 251, endPoint x: 393, endPoint y: 202, distance: 49.4
click at [392, 203] on p "MISSING EVIDENCE: Controller approval was confirmed for [PERSON_NAME] (Jira Ser…" at bounding box center [416, 232] width 268 height 75
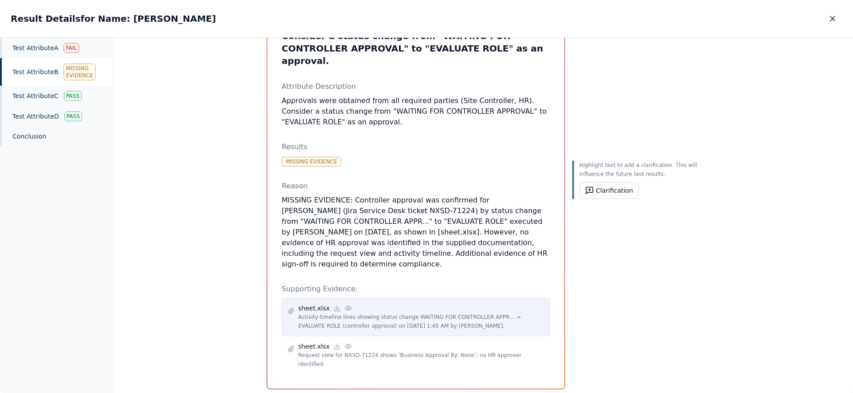
click at [347, 307] on circle at bounding box center [348, 308] width 2 height 2
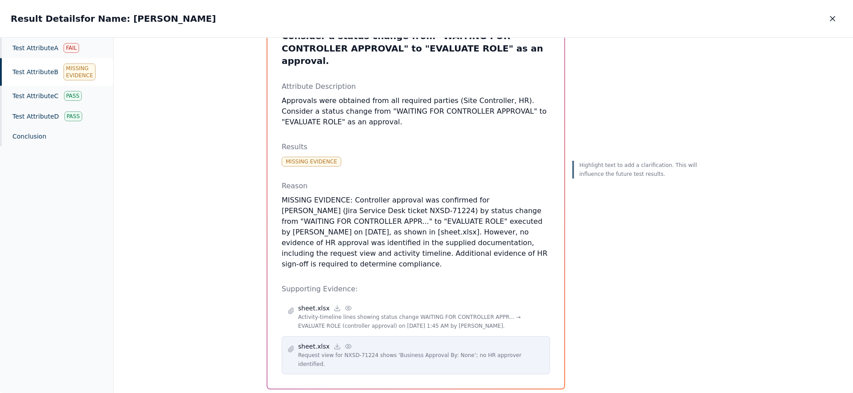
click at [345, 343] on icon at bounding box center [348, 346] width 7 height 7
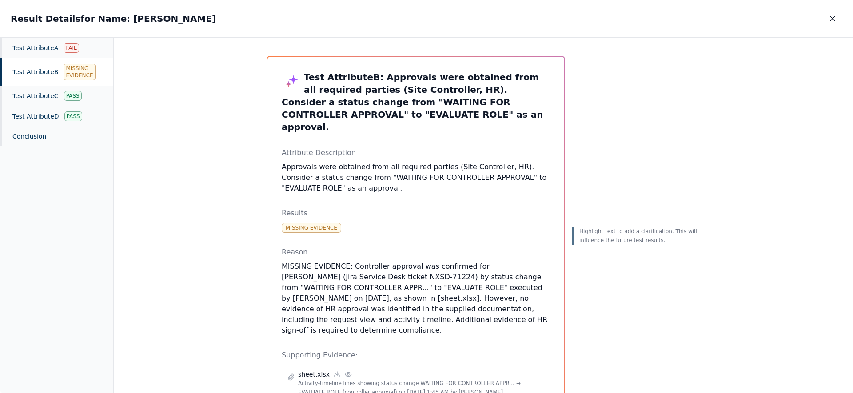
scroll to position [0, 0]
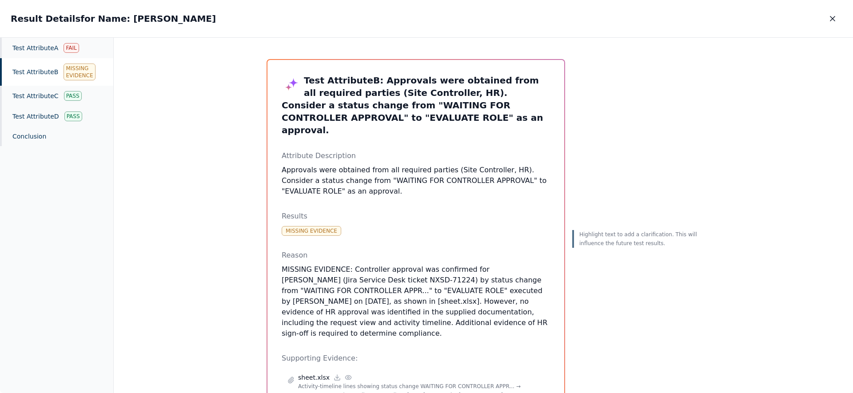
click at [405, 94] on h3 "Test Attribute B : Approvals were obtained from all required parties (Site Cont…" at bounding box center [416, 105] width 268 height 62
click at [55, 103] on div "Test Attribute C Pass" at bounding box center [56, 96] width 113 height 20
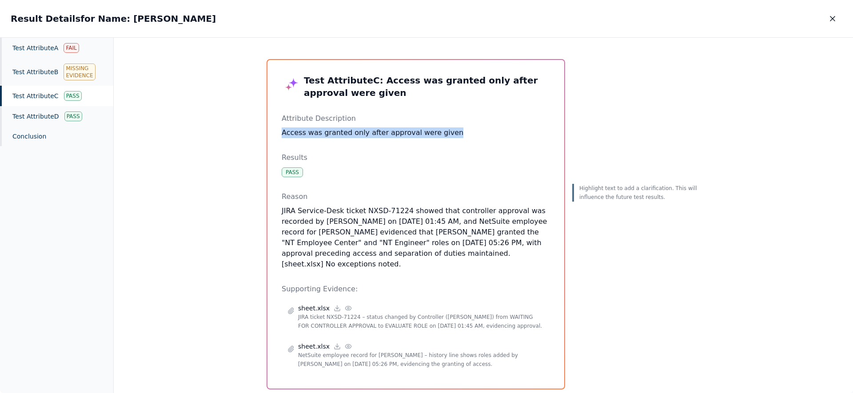
drag, startPoint x: 385, startPoint y: 133, endPoint x: 498, endPoint y: 128, distance: 112.9
click at [498, 128] on div "Test Attribute C : Access was granted only after approval were given Attribute …" at bounding box center [415, 224] width 297 height 329
drag, startPoint x: 389, startPoint y: 272, endPoint x: 331, endPoint y: 216, distance: 80.7
click at [328, 221] on div "Test Attribute C : Access was granted only after approval were given Attribute …" at bounding box center [416, 224] width 268 height 300
click at [413, 239] on p "JIRA Service-Desk ticket NXSD-71224 showed that controller approval was recorde…" at bounding box center [416, 238] width 268 height 64
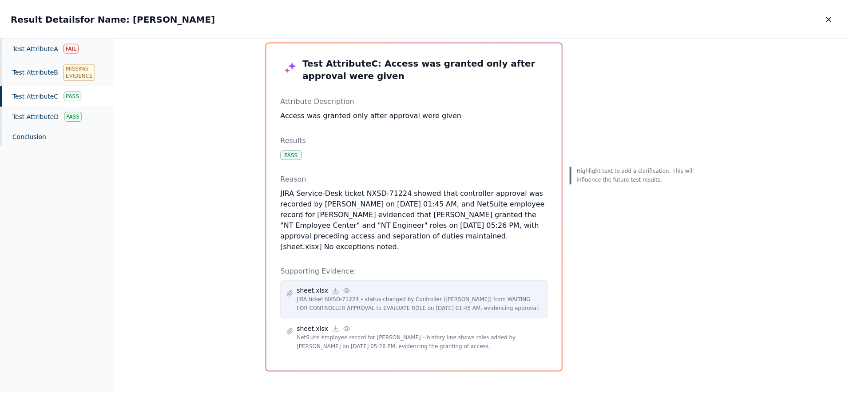
scroll to position [30, 0]
click at [345, 287] on icon at bounding box center [348, 290] width 7 height 7
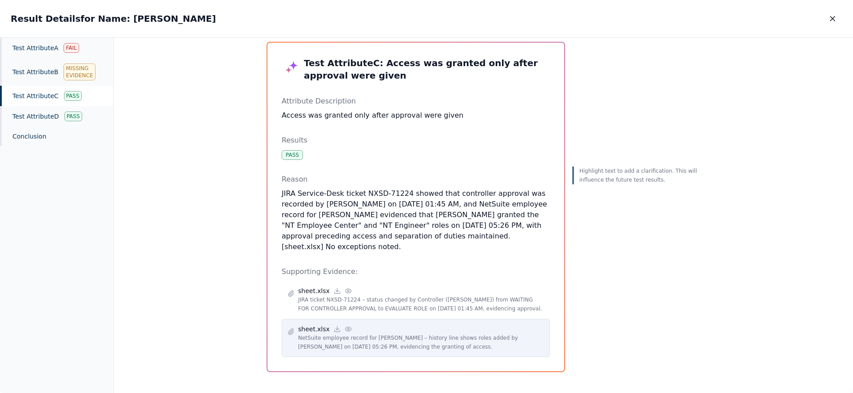
click at [345, 326] on icon at bounding box center [348, 329] width 7 height 7
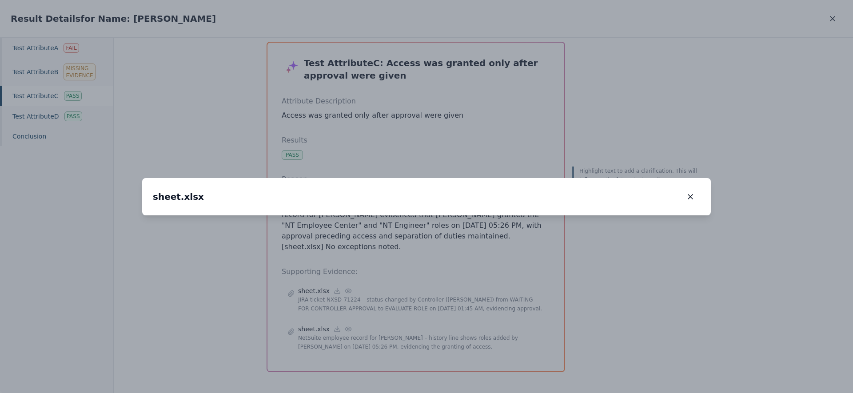
drag, startPoint x: 199, startPoint y: 317, endPoint x: 350, endPoint y: 148, distance: 225.6
click at [426, 215] on img at bounding box center [426, 215] width 0 height 0
drag, startPoint x: 214, startPoint y: 268, endPoint x: 295, endPoint y: 267, distance: 80.9
click at [694, 46] on img at bounding box center [694, 46] width 0 height 0
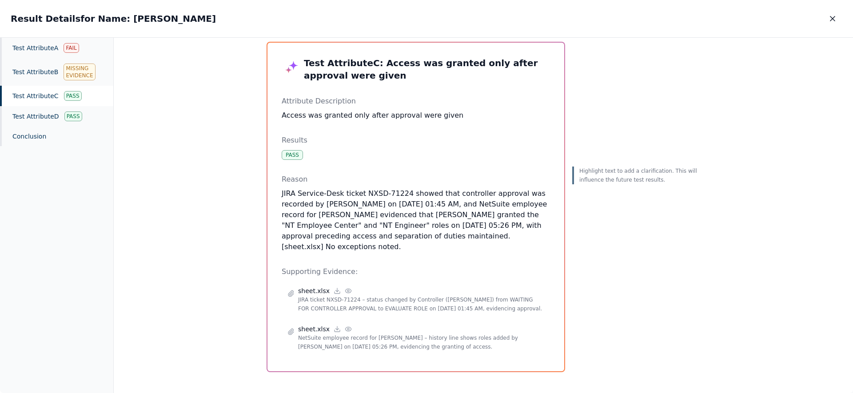
drag, startPoint x: 414, startPoint y: 239, endPoint x: 335, endPoint y: 169, distance: 105.4
click at [335, 174] on div "Reason JIRA Service-Desk ticket NXSD-71224 showed that controller approval was …" at bounding box center [416, 213] width 268 height 78
click at [346, 188] on p "JIRA Service-Desk ticket NXSD-71224 showed that controller approval was recorde…" at bounding box center [416, 220] width 268 height 64
click at [836, 21] on icon "button" at bounding box center [832, 18] width 9 height 9
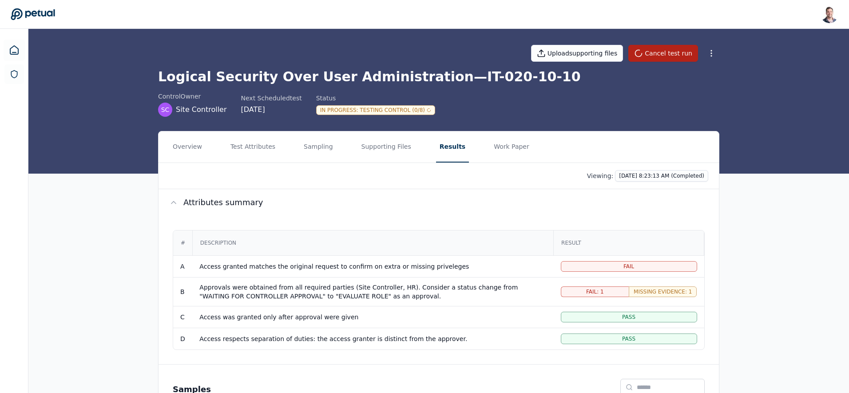
click at [413, 179] on div "Viewing: [DATE] 8:23:13 AM (Completed)" at bounding box center [438, 176] width 539 height 12
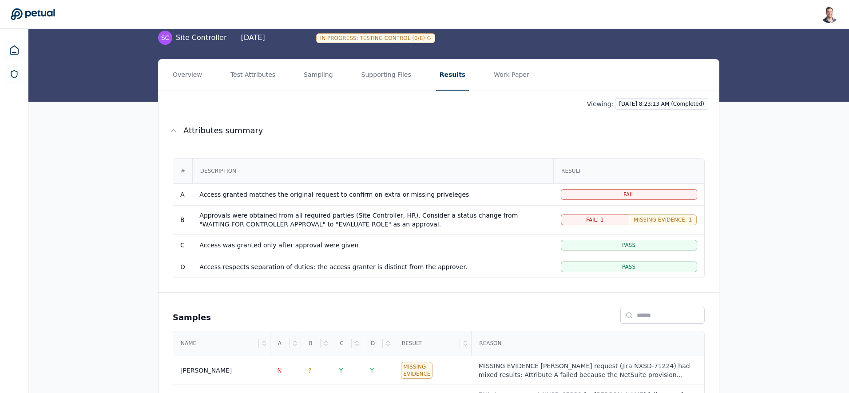
scroll to position [72, 0]
click at [506, 73] on button "Work Paper" at bounding box center [511, 74] width 43 height 31
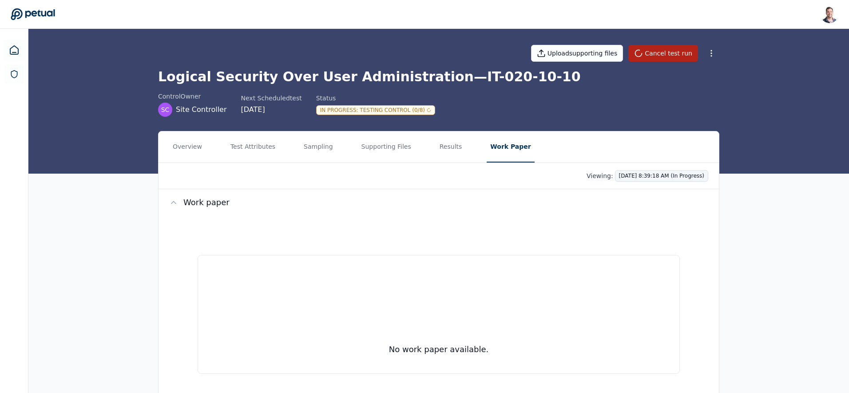
click at [662, 177] on html "[PERSON_NAME] [EMAIL_ADDRESS] Sign out Upload supporting files Cancel test run …" at bounding box center [424, 214] width 849 height 428
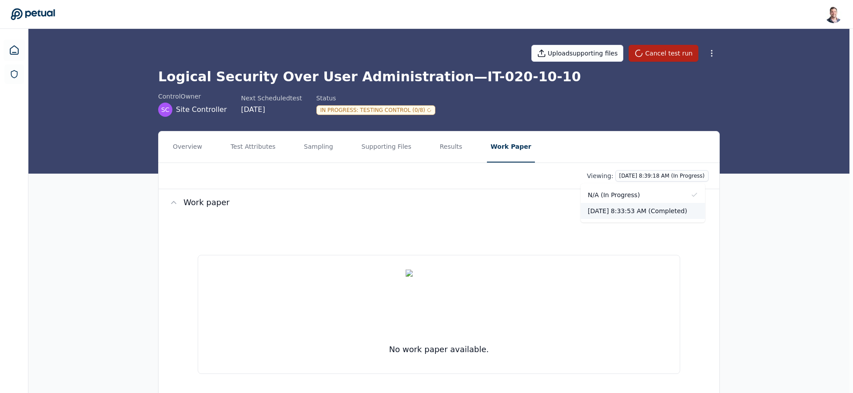
click at [636, 214] on div "[DATE] 8:33:53 AM (Completed)" at bounding box center [643, 211] width 124 height 16
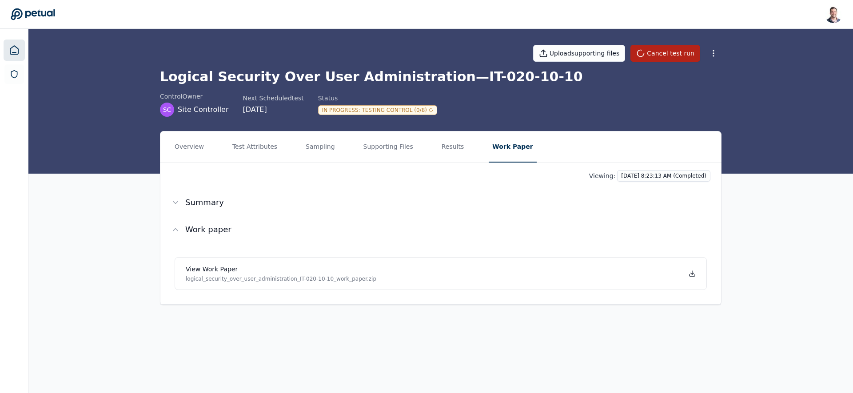
click at [10, 51] on icon at bounding box center [14, 50] width 11 height 11
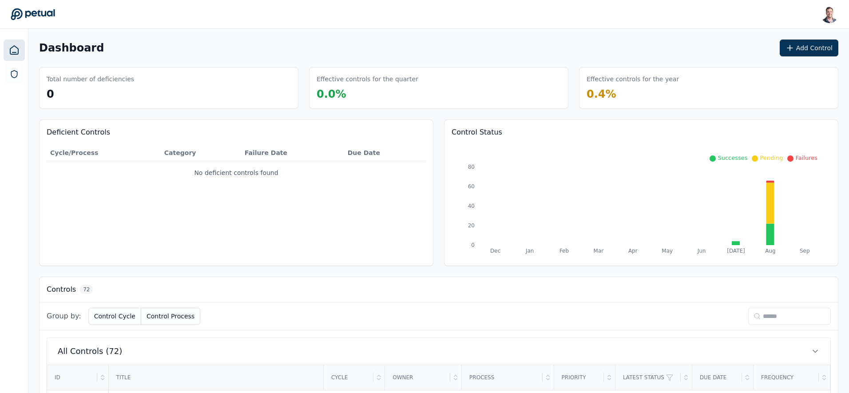
click at [799, 318] on input at bounding box center [789, 316] width 83 height 17
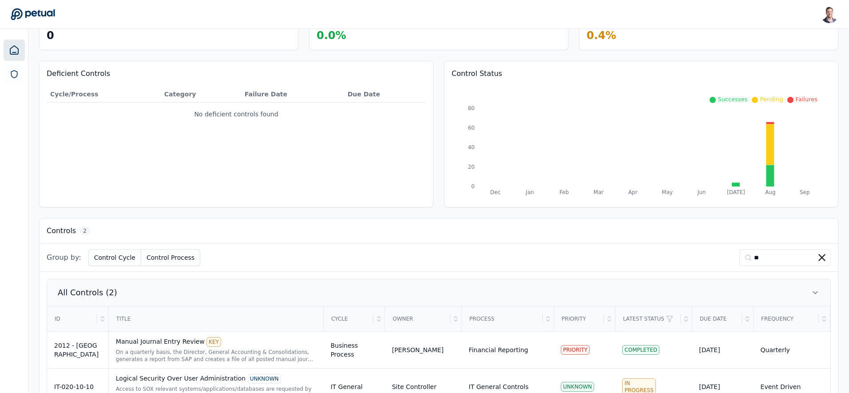
scroll to position [90, 0]
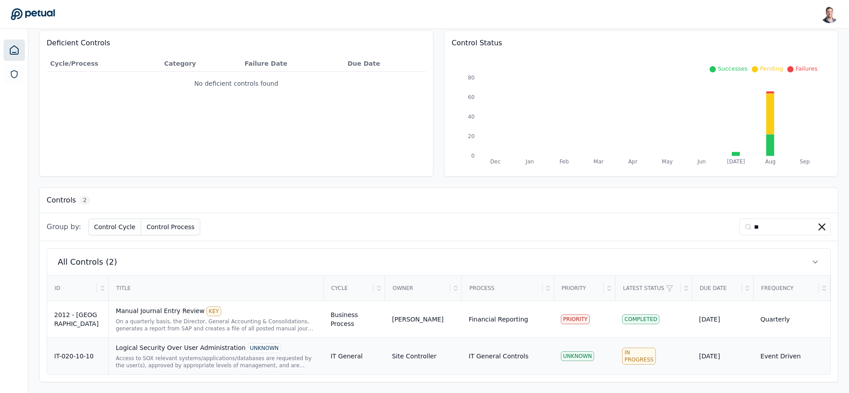
type input "**"
click at [176, 352] on div "Logical Security Over User Administration UNKNOWN" at bounding box center [216, 348] width 201 height 10
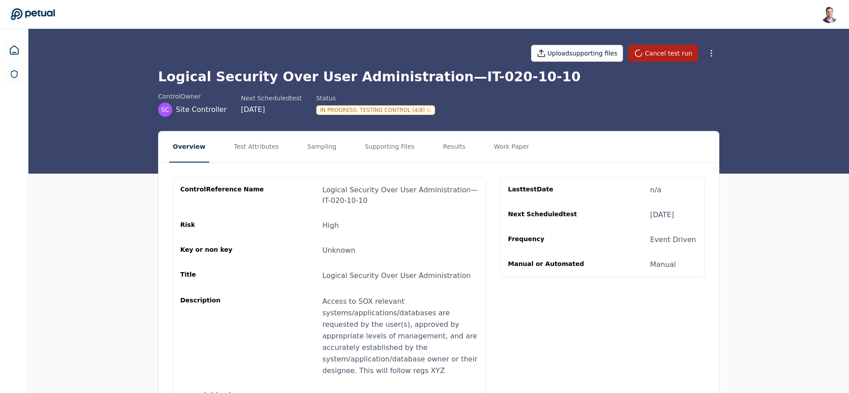
click at [356, 112] on div "In Progress : Testing Control (4/8)" at bounding box center [375, 110] width 119 height 10
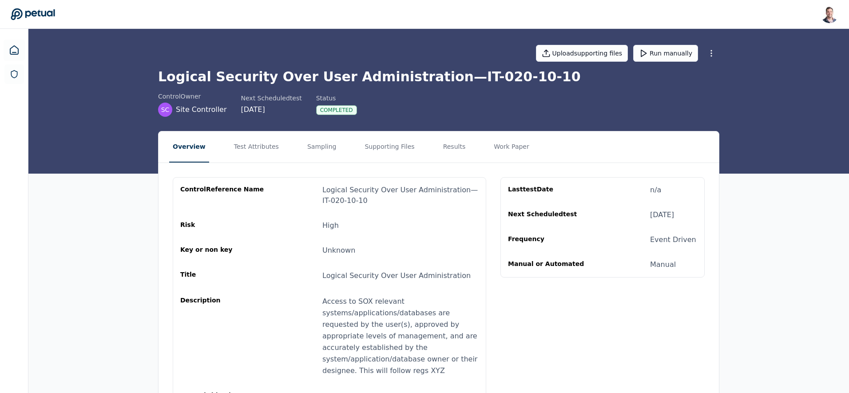
drag, startPoint x: 447, startPoint y: 152, endPoint x: 421, endPoint y: 159, distance: 27.3
click at [447, 152] on button "Results" at bounding box center [455, 146] width 30 height 31
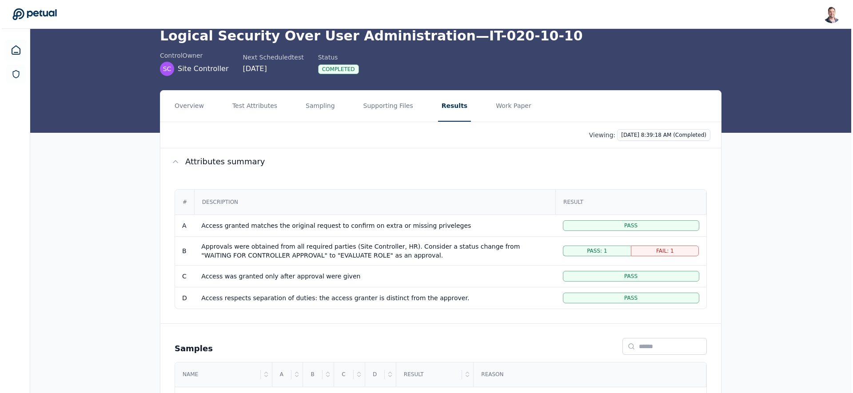
scroll to position [122, 0]
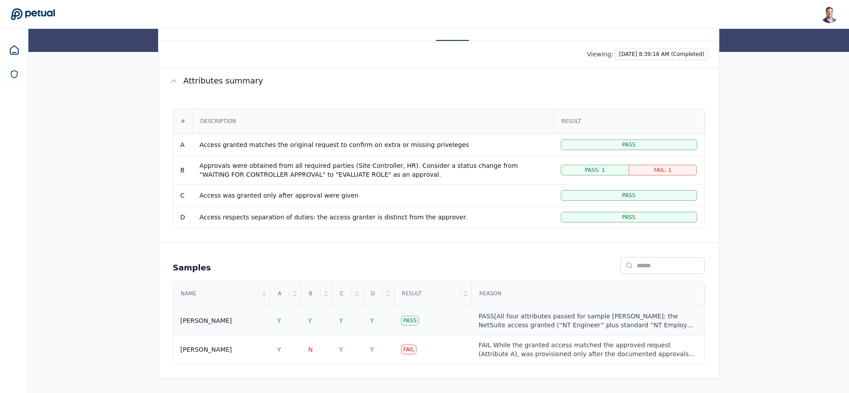
click at [507, 319] on div "PASS[All four attributes passed for sample Ricky Dunbar: the NetSuite access gr…" at bounding box center [588, 321] width 219 height 18
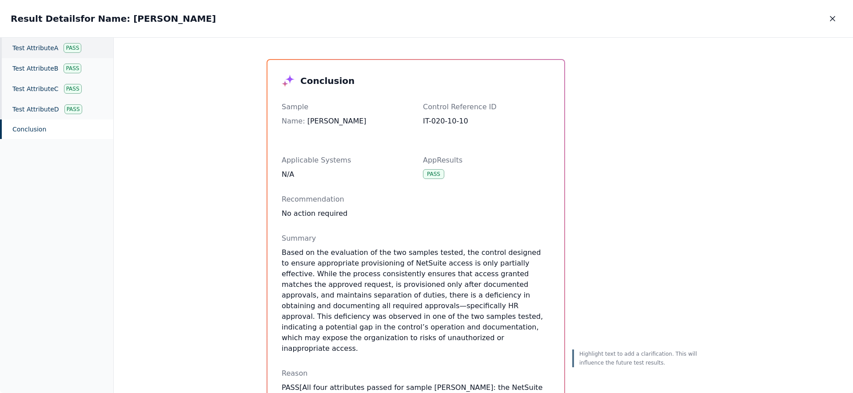
click at [52, 46] on div "Test Attribute A Pass" at bounding box center [56, 48] width 113 height 20
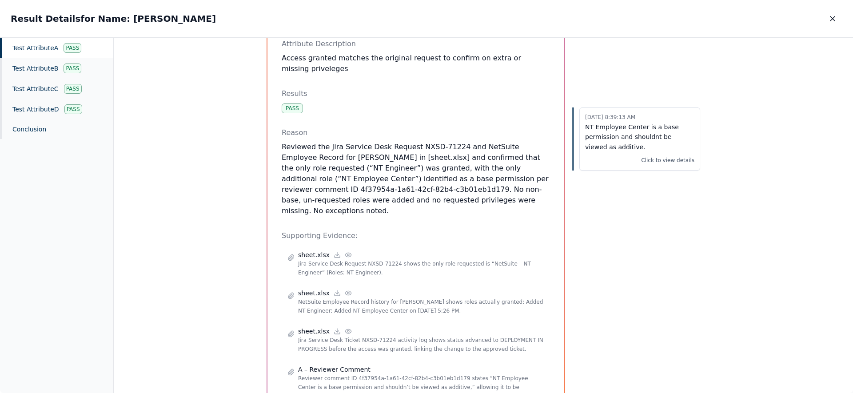
scroll to position [42, 0]
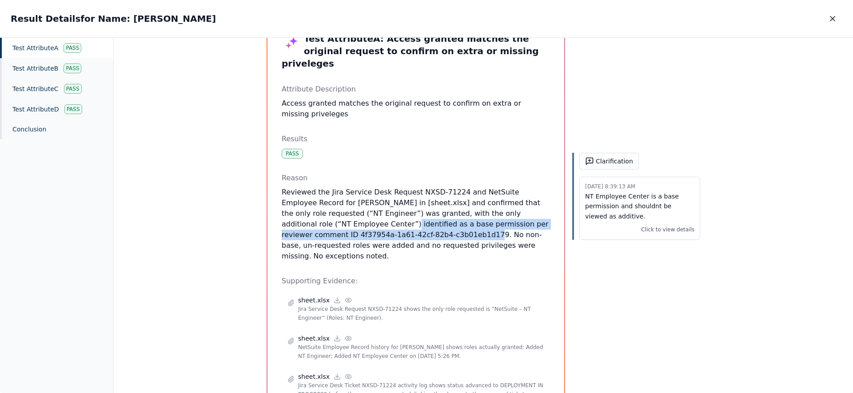
drag, startPoint x: 280, startPoint y: 212, endPoint x: 347, endPoint y: 223, distance: 67.6
click at [347, 223] on p "Reviewed the Jira Service Desk Request NXSD-71224 and NetSuite Employee Record …" at bounding box center [416, 224] width 268 height 75
click at [334, 223] on p "Reviewed the Jira Service Desk Request NXSD-71224 and NetSuite Employee Record …" at bounding box center [416, 224] width 268 height 75
drag, startPoint x: 346, startPoint y: 223, endPoint x: 465, endPoint y: 211, distance: 119.7
click at [465, 211] on p "Reviewed the Jira Service Desk Request NXSD-71224 and NetSuite Employee Record …" at bounding box center [416, 224] width 268 height 75
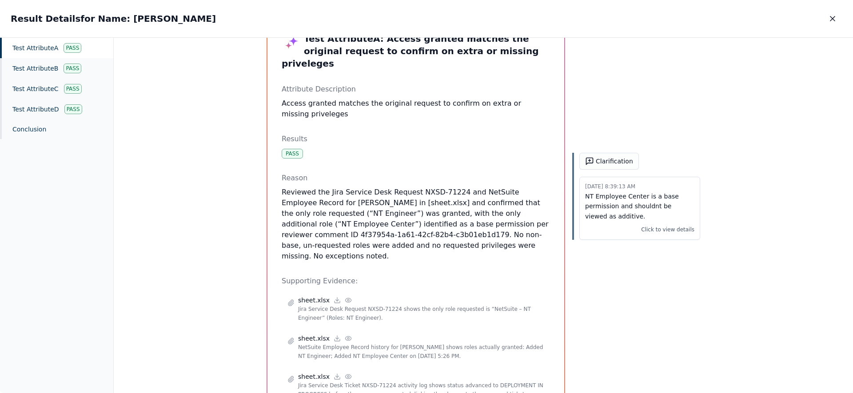
click at [338, 219] on p "Reviewed the Jira Service Desk Request NXSD-71224 and NetSuite Employee Record …" at bounding box center [416, 224] width 268 height 75
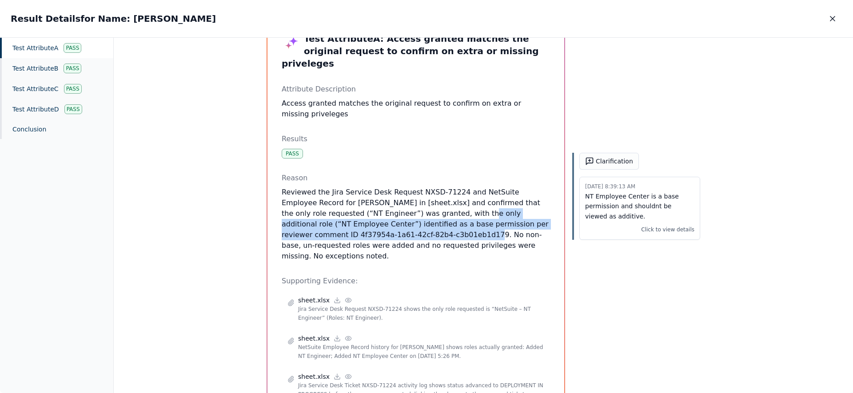
drag, startPoint x: 345, startPoint y: 221, endPoint x: 402, endPoint y: 203, distance: 60.3
click at [402, 203] on p "Reviewed the Jira Service Desk Request NXSD-71224 and NetSuite Employee Record …" at bounding box center [416, 224] width 268 height 75
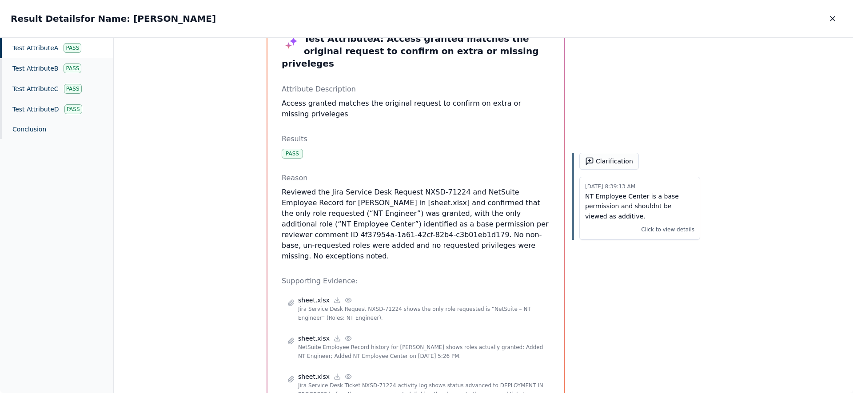
click at [279, 139] on div "Test Attribute A : Access granted matches the original request to confirm on ex…" at bounding box center [415, 242] width 297 height 448
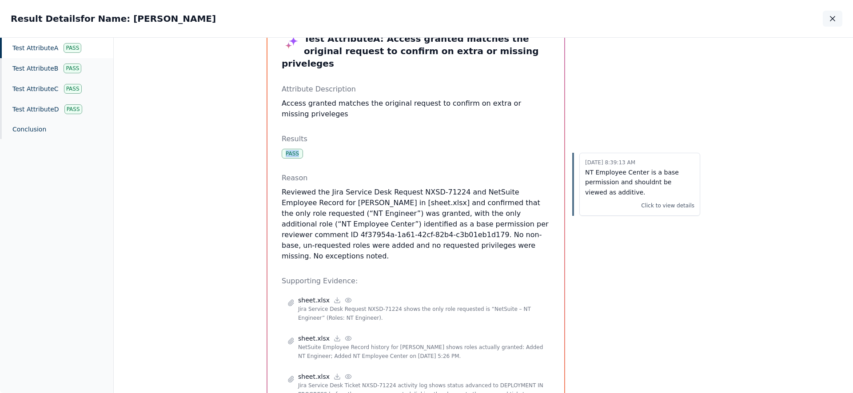
click at [826, 22] on button "button" at bounding box center [833, 19] width 20 height 16
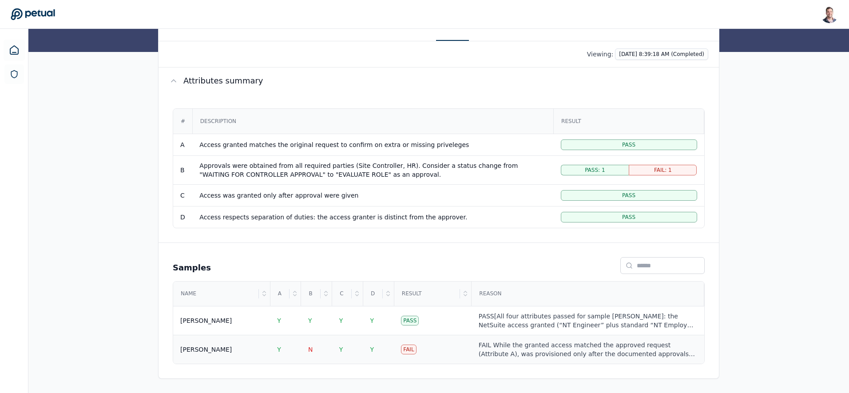
click at [558, 346] on div "FAIL While the granted access matched the approved request (Attribute A), was p…" at bounding box center [588, 350] width 219 height 18
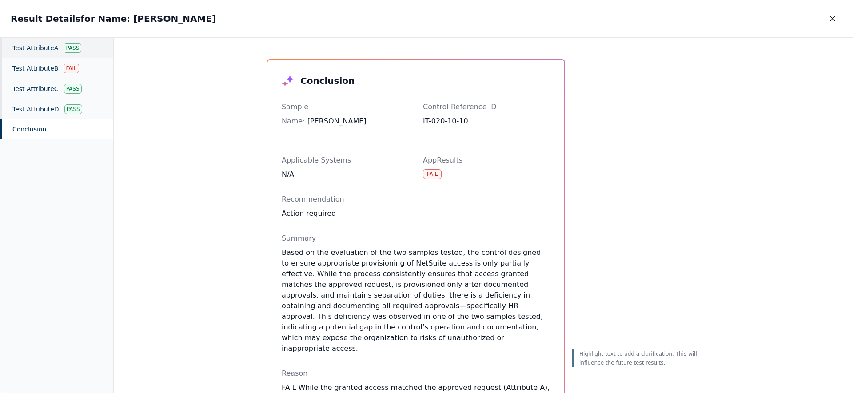
click at [52, 47] on div "Test Attribute A Pass" at bounding box center [56, 48] width 113 height 20
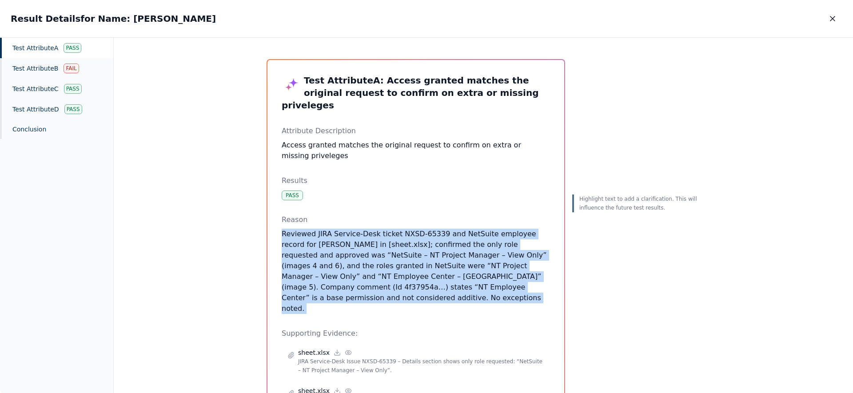
drag, startPoint x: 378, startPoint y: 208, endPoint x: 482, endPoint y: 298, distance: 138.0
click at [482, 300] on div "Test Attribute A : Access granted matches the original request to confirm on ex…" at bounding box center [416, 289] width 268 height 430
click at [362, 262] on p "Reviewed JIRA Service-Desk ticket NXSD-65339 and NetSuite employee record for M…" at bounding box center [416, 271] width 268 height 85
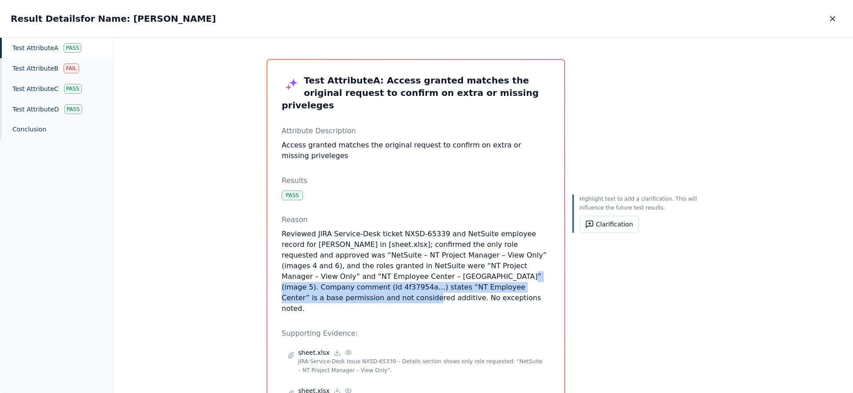
drag, startPoint x: 396, startPoint y: 264, endPoint x: 513, endPoint y: 275, distance: 116.9
click at [513, 274] on p "Reviewed JIRA Service-Desk ticket NXSD-65339 and NetSuite employee record for M…" at bounding box center [416, 271] width 268 height 85
click at [823, 17] on button "button" at bounding box center [833, 19] width 20 height 16
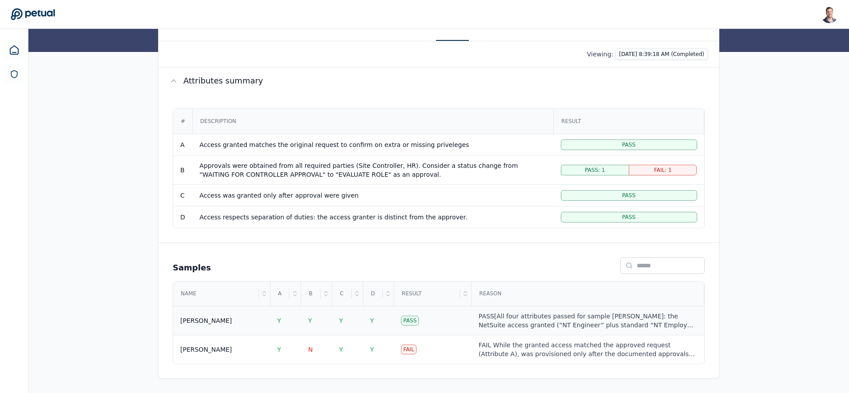
click at [542, 324] on div "PASS[All four attributes passed for sample Ricky Dunbar: the NetSuite access gr…" at bounding box center [588, 321] width 219 height 18
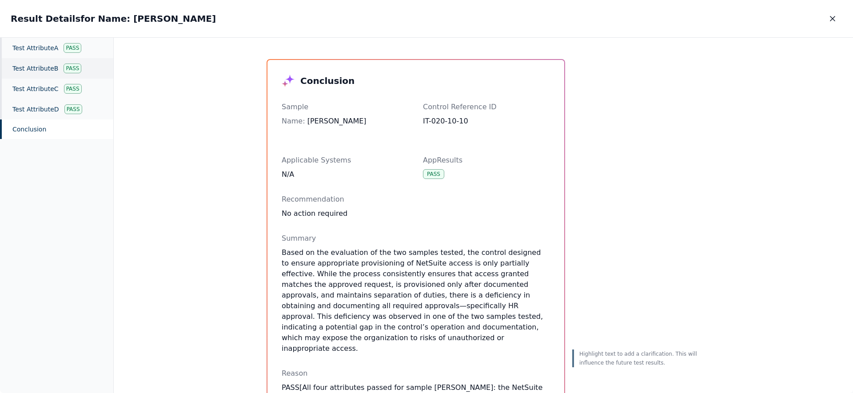
click at [38, 65] on div "Test Attribute B Pass" at bounding box center [56, 68] width 113 height 20
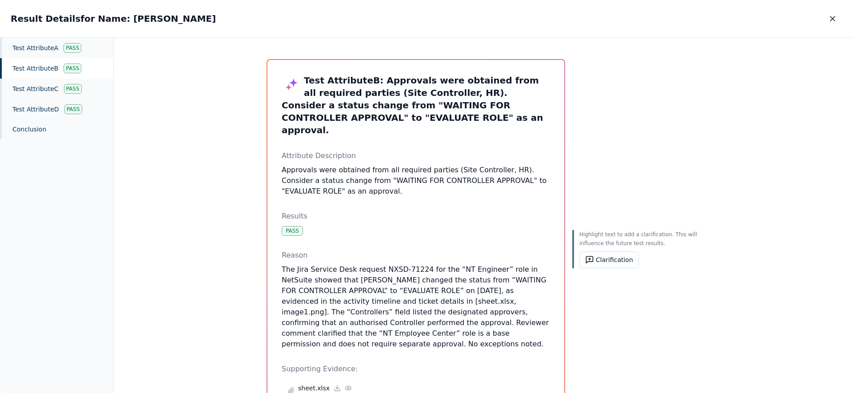
drag, startPoint x: 419, startPoint y: 338, endPoint x: 339, endPoint y: 255, distance: 114.7
click at [339, 255] on div "Test Attribute B : Approvals were obtained from all required parties (Site Cont…" at bounding box center [416, 283] width 268 height 418
click at [339, 264] on p "The Jira Service Desk request NXSD-71224 for the “NT Engineer” role in NetSuite…" at bounding box center [416, 306] width 268 height 85
